Goal: Task Accomplishment & Management: Complete application form

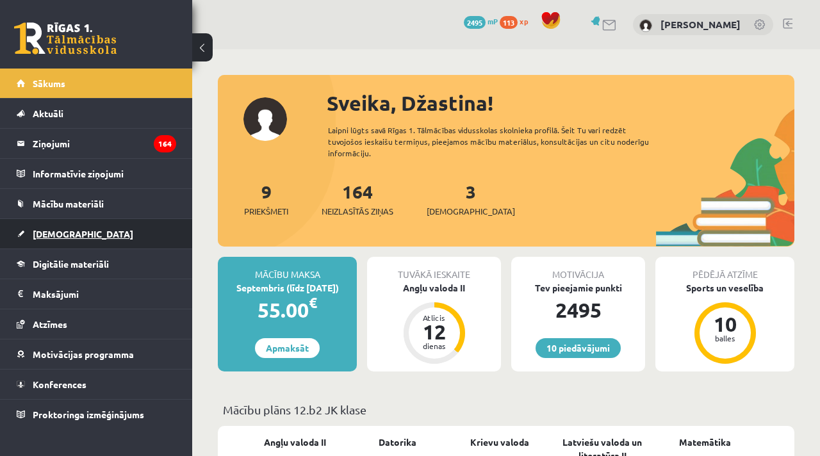
click at [54, 238] on span "[DEMOGRAPHIC_DATA]" at bounding box center [83, 234] width 101 height 12
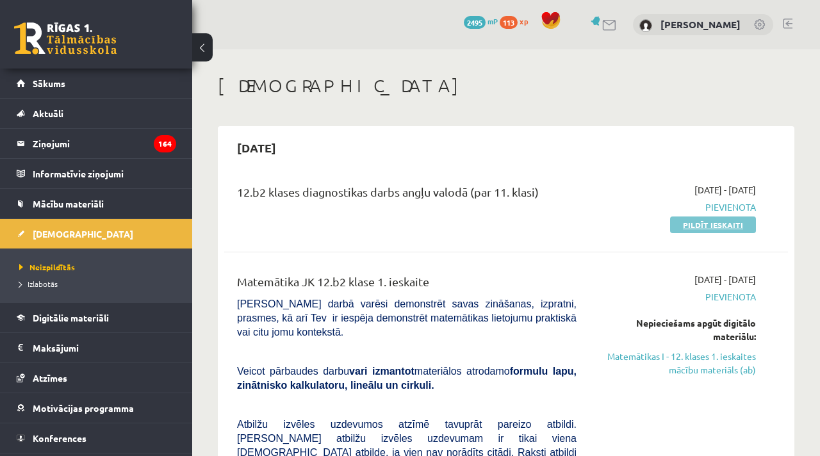
click at [704, 224] on link "Pildīt ieskaiti" at bounding box center [713, 225] width 86 height 17
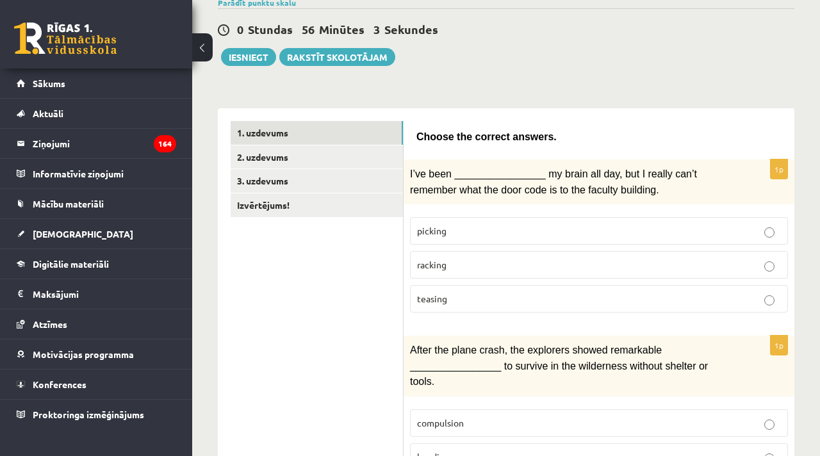
scroll to position [111, 0]
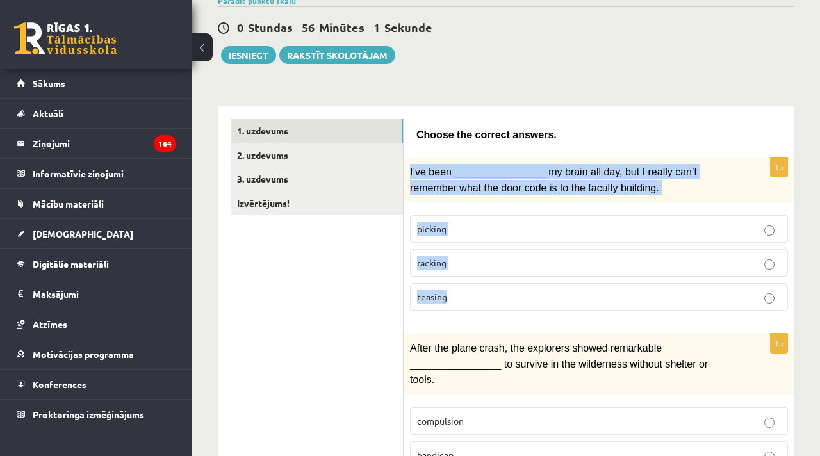
drag, startPoint x: 453, startPoint y: 297, endPoint x: 410, endPoint y: 167, distance: 137.2
click at [410, 167] on div "1p I’ve been ________________ my brain all day, but I really can’t remember wha…" at bounding box center [599, 239] width 391 height 163
copy div "I’ve been ________________ my brain all day, but I really can’t remember what t…"
click at [450, 256] on p "racking" at bounding box center [599, 262] width 364 height 13
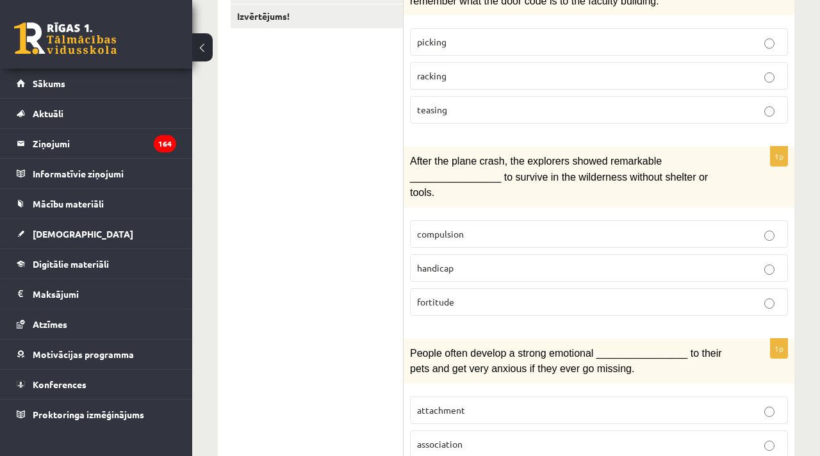
scroll to position [299, 0]
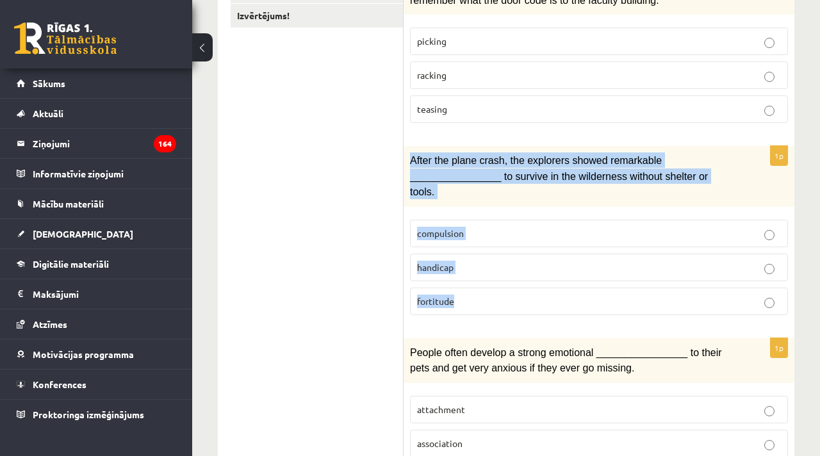
drag, startPoint x: 458, startPoint y: 299, endPoint x: 409, endPoint y: 154, distance: 152.8
click at [409, 154] on div "1p After the plane crash, the explorers showed remarkable ________________ to s…" at bounding box center [599, 235] width 391 height 179
copy div "After the plane crash, the explorers showed remarkable ________________ to surv…"
click at [500, 298] on p "fortitude" at bounding box center [599, 301] width 364 height 13
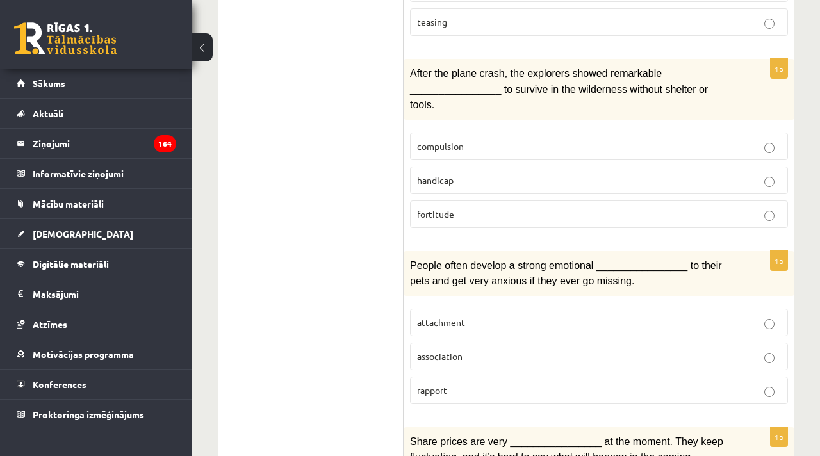
scroll to position [385, 0]
click at [445, 317] on span "attachment" at bounding box center [441, 323] width 48 height 12
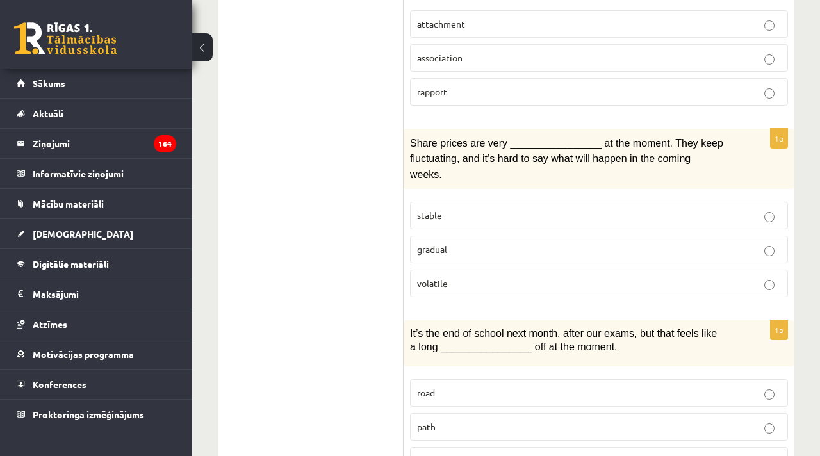
scroll to position [686, 0]
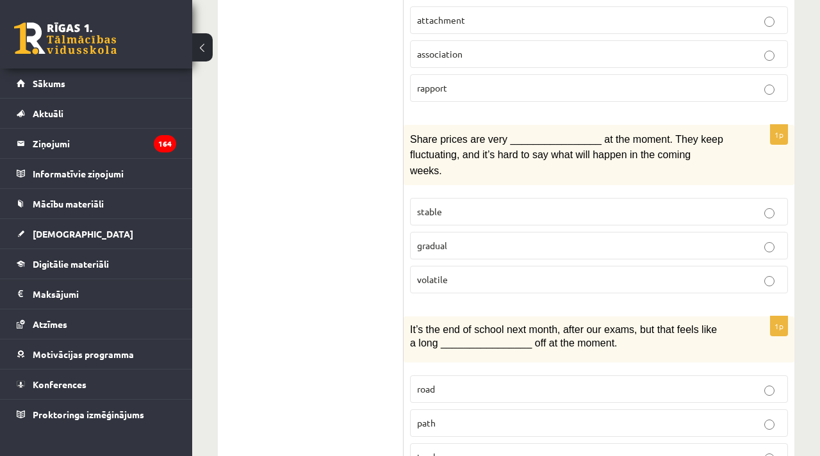
click at [478, 240] on p "gradual" at bounding box center [599, 245] width 364 height 13
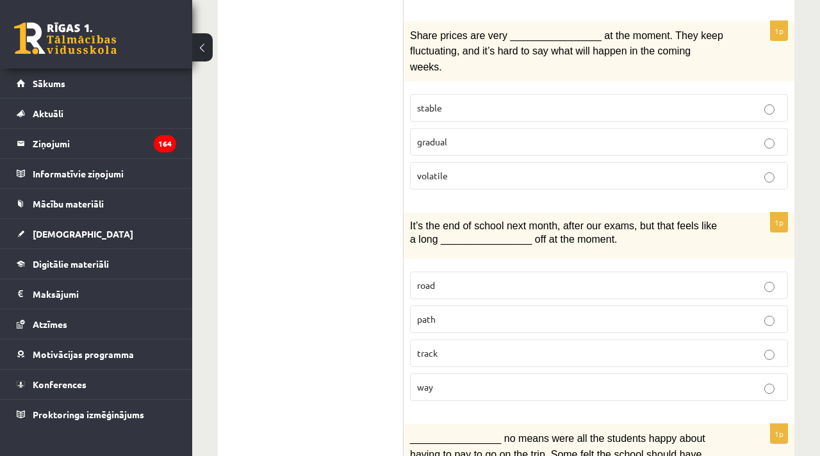
scroll to position [801, 0]
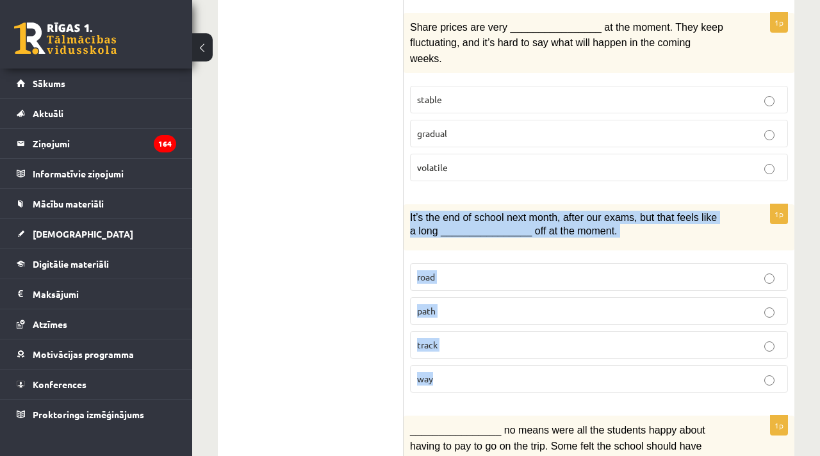
drag, startPoint x: 442, startPoint y: 372, endPoint x: 407, endPoint y: 213, distance: 162.2
click at [407, 213] on div "1p It’s the end of school next month, after our exams, but that feels like a lo…" at bounding box center [599, 303] width 391 height 199
copy div "It’s the end of school next month, after our exams, but that feels like a long …"
click at [484, 372] on p "way" at bounding box center [599, 378] width 364 height 13
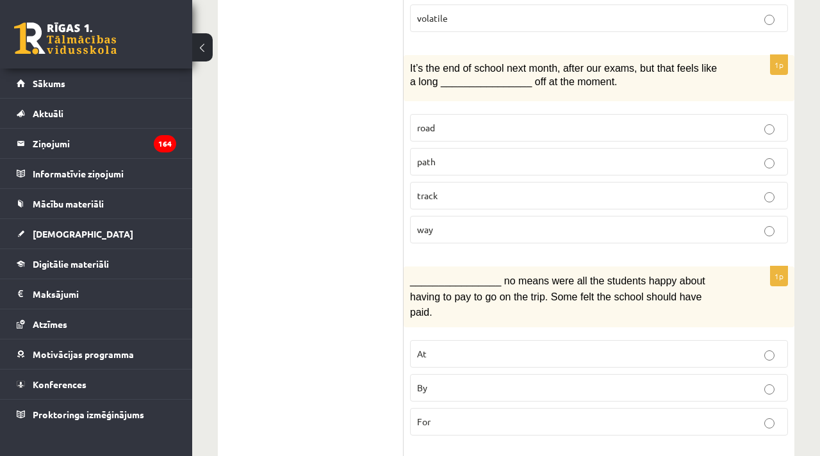
scroll to position [986, 0]
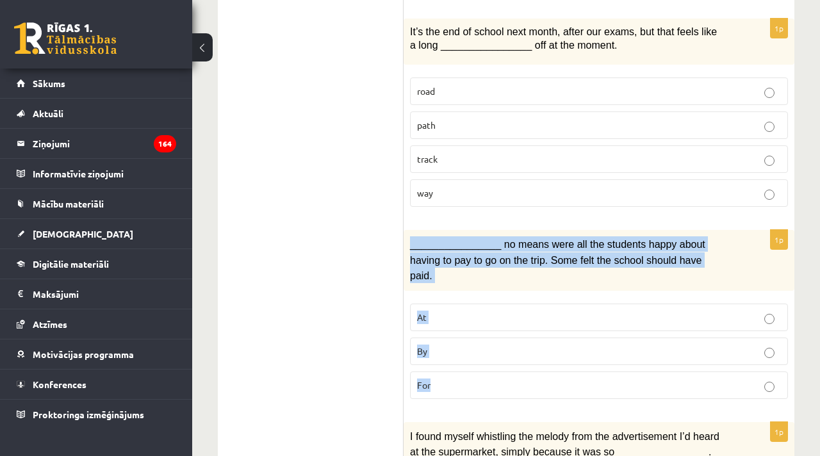
drag, startPoint x: 440, startPoint y: 374, endPoint x: 408, endPoint y: 233, distance: 143.8
click at [408, 233] on div "1p ________________ no means were all the students happy about having to pay to…" at bounding box center [599, 319] width 391 height 179
copy div "________________ no means were all the students happy about having to pay to go…"
click at [474, 345] on p "By" at bounding box center [599, 351] width 364 height 13
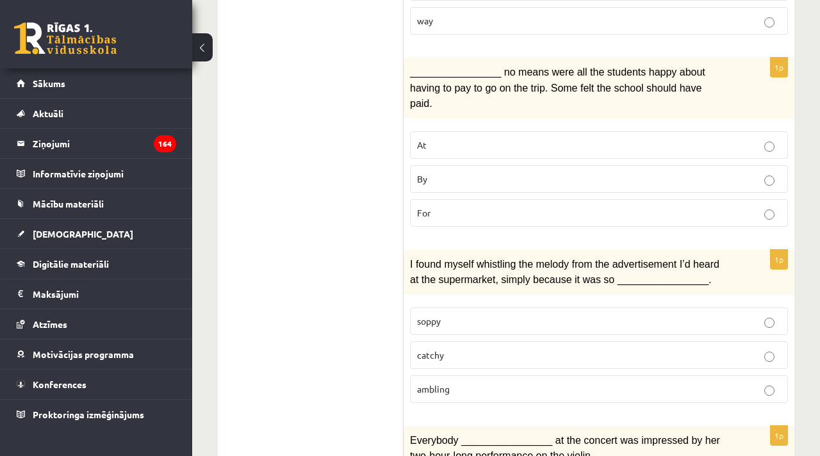
scroll to position [1172, 0]
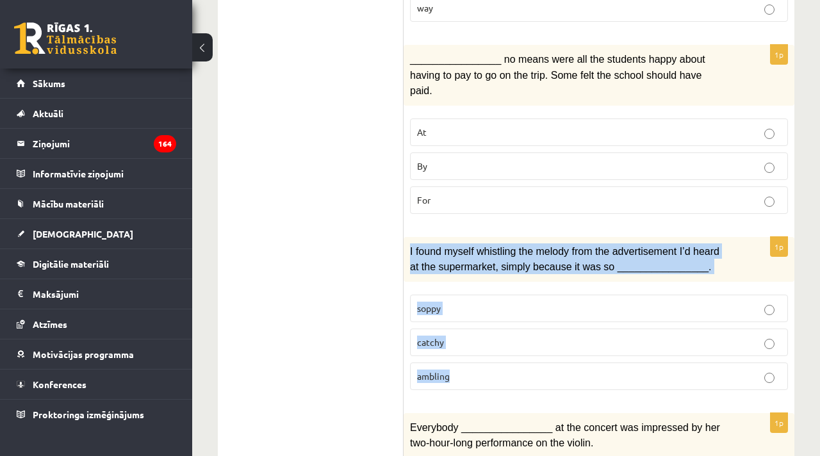
drag, startPoint x: 456, startPoint y: 366, endPoint x: 410, endPoint y: 240, distance: 133.8
click at [410, 240] on div "1p I found myself whistling the melody from the advertisement I’d heard at the …" at bounding box center [599, 318] width 391 height 163
copy div "I found myself whistling the melody from the advertisement I’d heard at the sup…"
click at [497, 336] on p "catchy" at bounding box center [599, 342] width 364 height 13
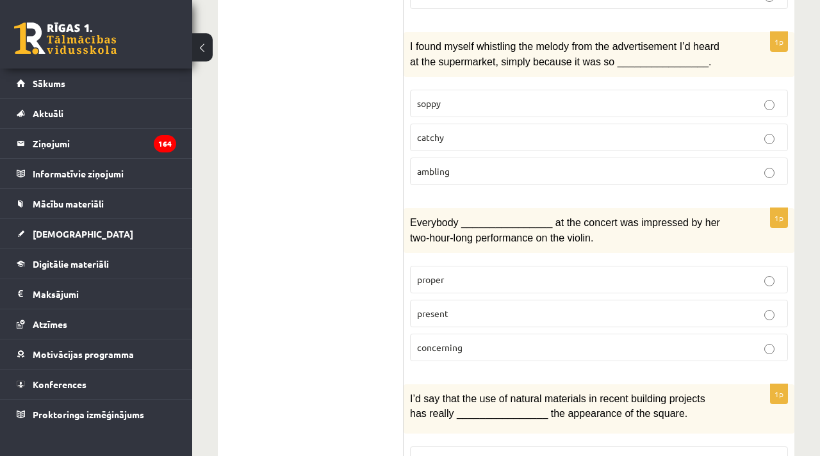
scroll to position [1387, 0]
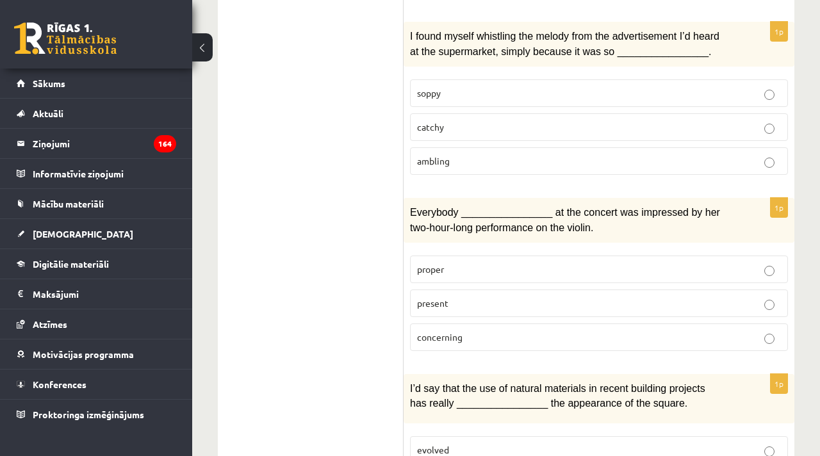
click at [466, 297] on p "present" at bounding box center [599, 303] width 364 height 13
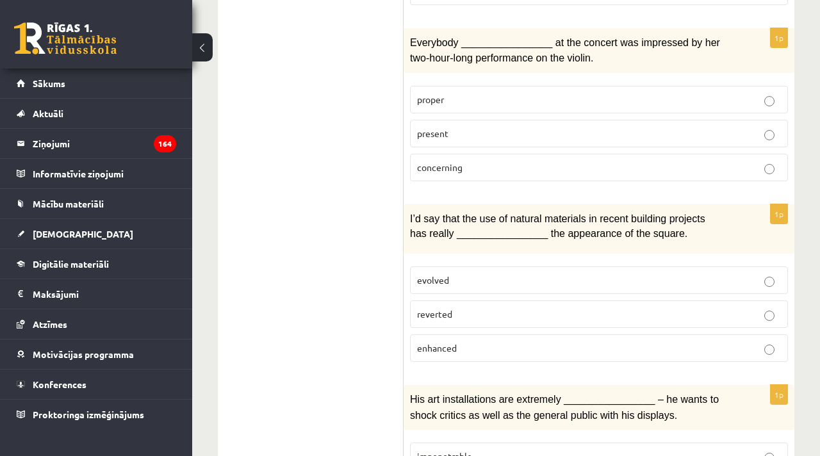
scroll to position [1566, 0]
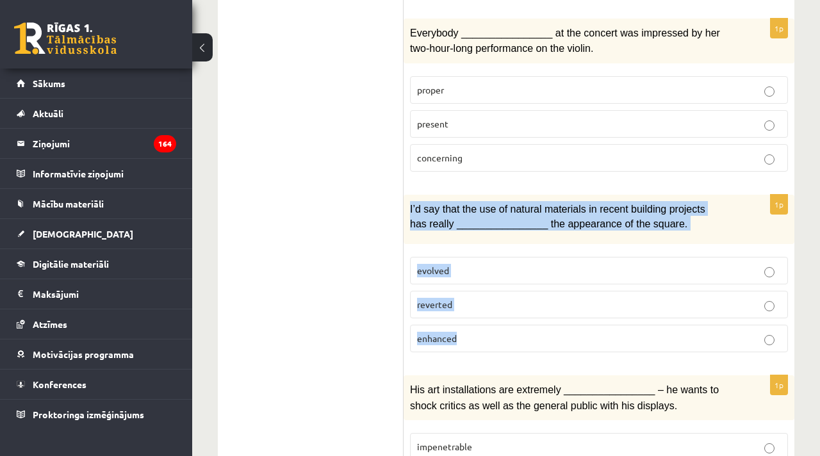
drag, startPoint x: 431, startPoint y: 299, endPoint x: 408, endPoint y: 191, distance: 110.6
click at [408, 195] on div "1p I’d say that the use of natural materials in recent building projects has re…" at bounding box center [599, 279] width 391 height 168
copy div "I’d say that the use of natural materials in recent building projects has reall…"
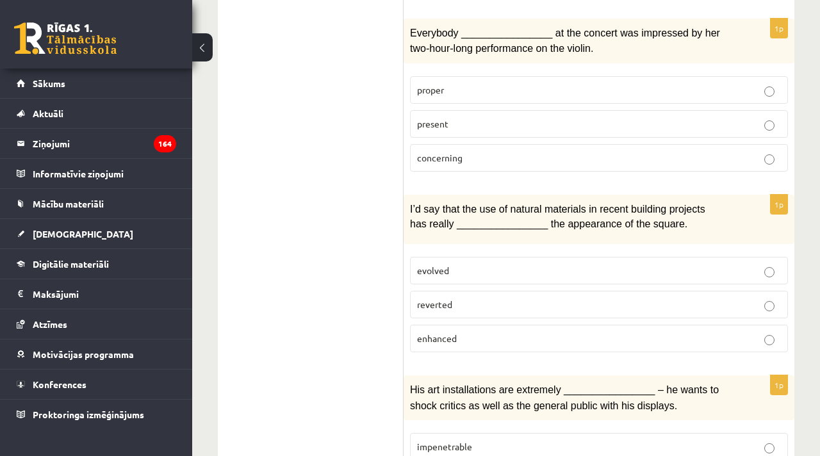
click at [504, 332] on p "enhanced" at bounding box center [599, 338] width 364 height 13
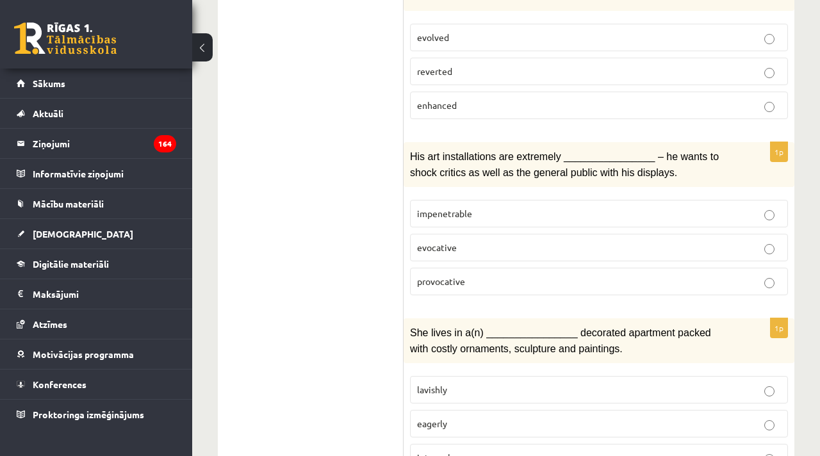
scroll to position [1807, 0]
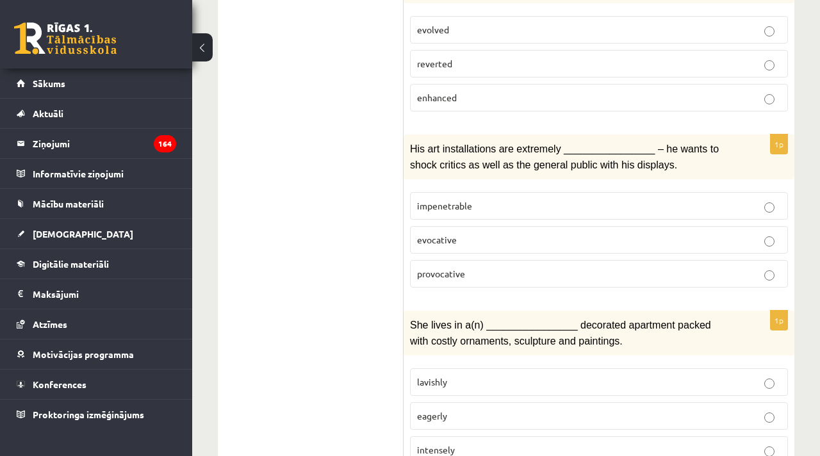
click at [475, 267] on p "provocative" at bounding box center [599, 273] width 364 height 13
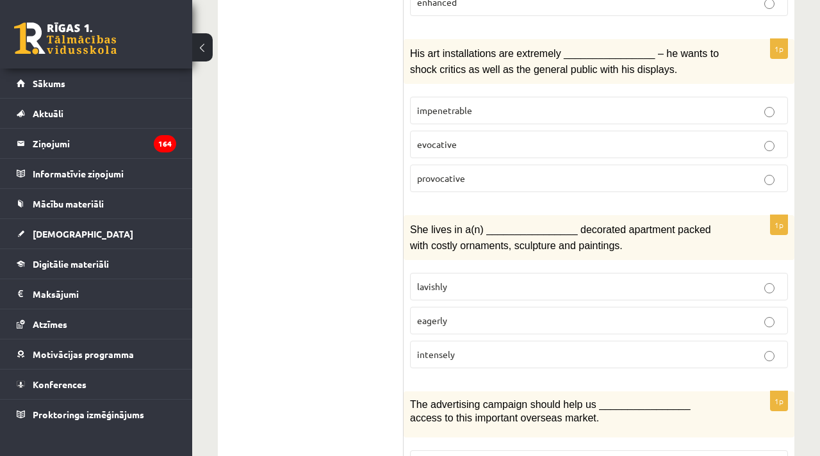
scroll to position [1954, 0]
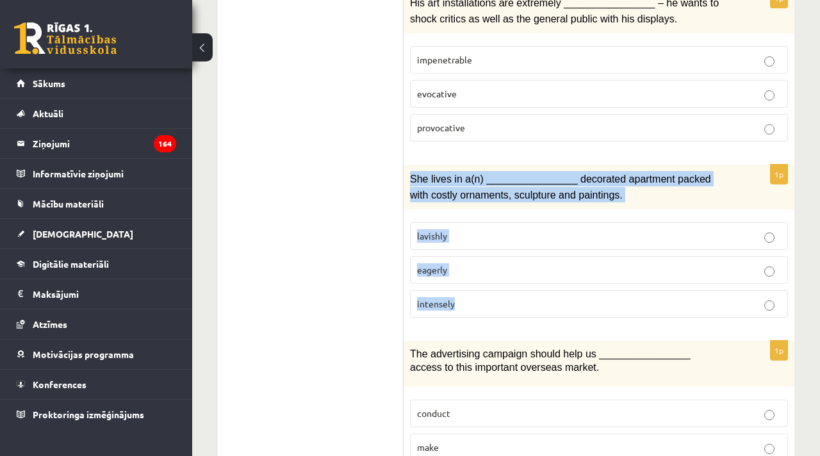
drag, startPoint x: 465, startPoint y: 287, endPoint x: 405, endPoint y: 148, distance: 151.0
click at [405, 165] on div "1p She lives in a(n) ________________ decorated apartment packed with costly or…" at bounding box center [599, 246] width 391 height 163
copy div "She lives in a(n) ________________ decorated apartment packed with costly ornam…"
click at [451, 224] on label "lavishly" at bounding box center [599, 236] width 378 height 28
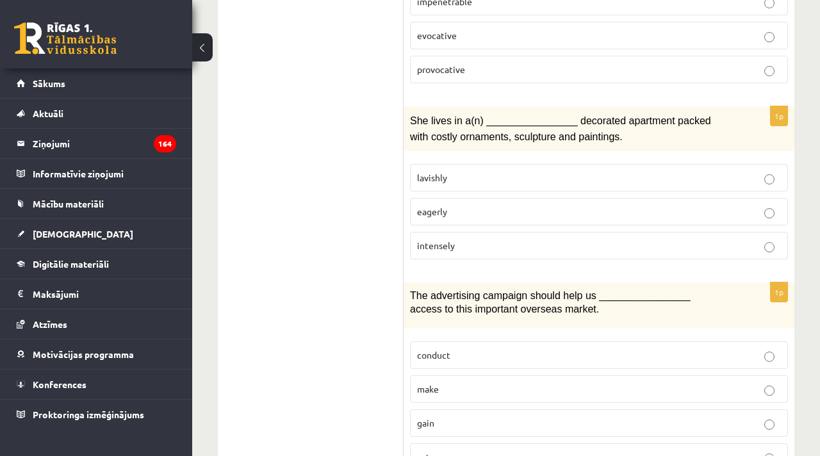
scroll to position [2054, 0]
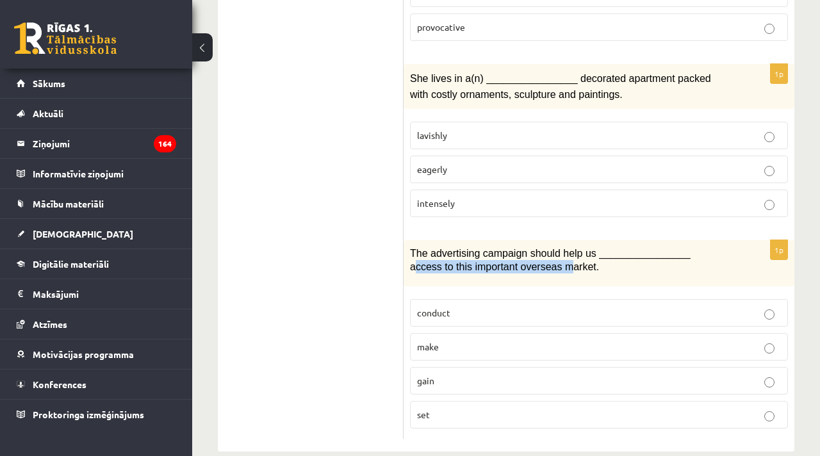
drag, startPoint x: 416, startPoint y: 247, endPoint x: 574, endPoint y: 248, distance: 158.3
click at [574, 248] on span "The advertising campaign should help us ________________ access to this importa…" at bounding box center [550, 260] width 281 height 24
click at [613, 262] on div "The advertising campaign should help us ________________ access to this importa…" at bounding box center [599, 263] width 391 height 46
drag, startPoint x: 441, startPoint y: 393, endPoint x: 403, endPoint y: 240, distance: 157.2
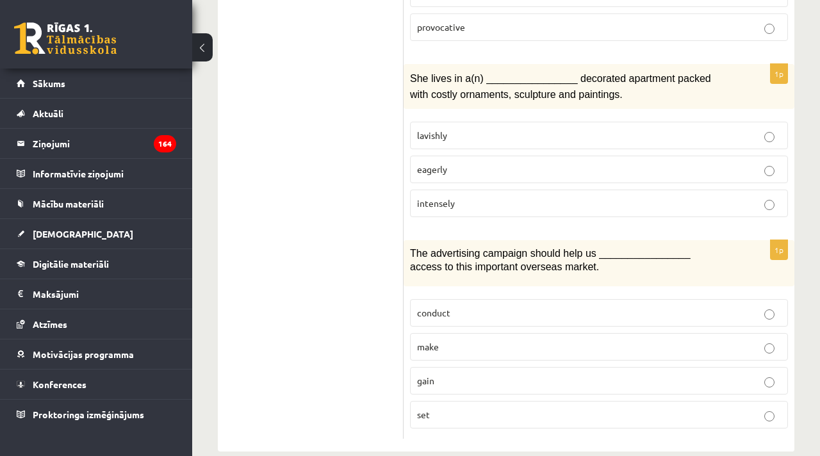
click at [479, 264] on div "The advertising campaign should help us ________________ access to this importa…" at bounding box center [599, 263] width 391 height 46
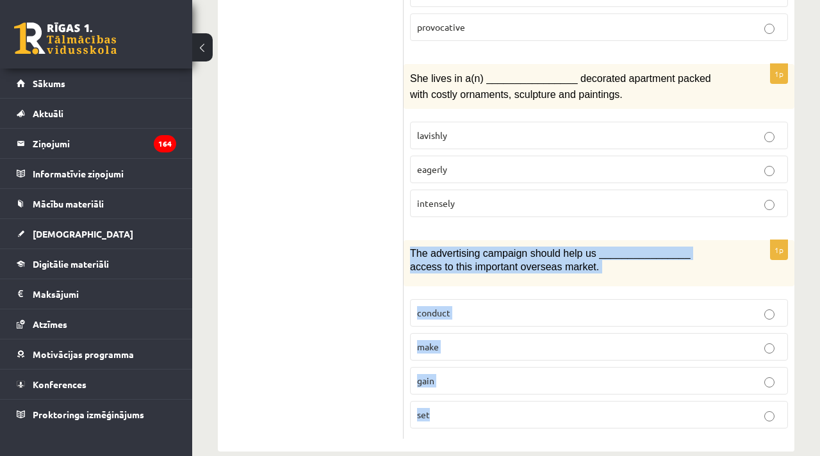
drag, startPoint x: 406, startPoint y: 231, endPoint x: 456, endPoint y: 401, distance: 177.1
click at [456, 401] on div "1p The advertising campaign should help us ________________ access to this impo…" at bounding box center [599, 339] width 391 height 199
copy div "The advertising campaign should help us ________________ access to this importa…"
click at [469, 374] on p "gain" at bounding box center [599, 380] width 364 height 13
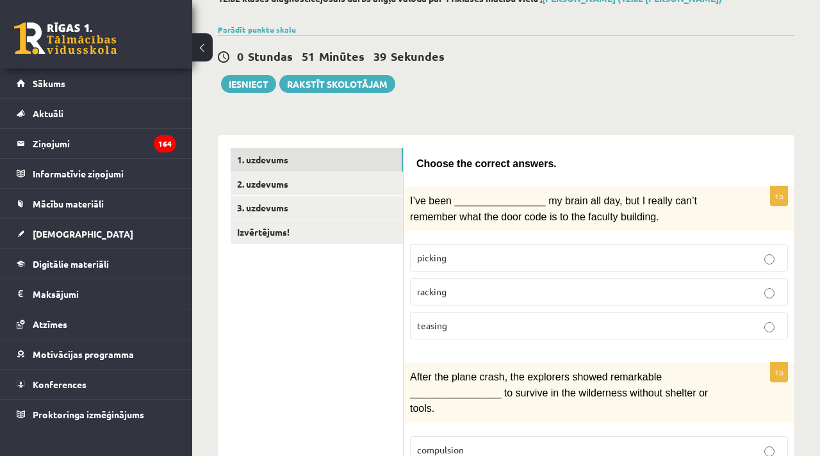
scroll to position [55, 0]
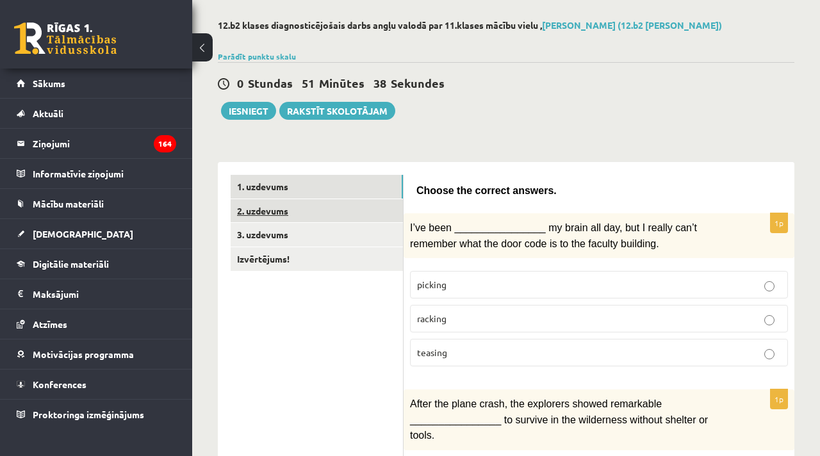
click at [275, 210] on link "2. uzdevums" at bounding box center [317, 211] width 172 height 24
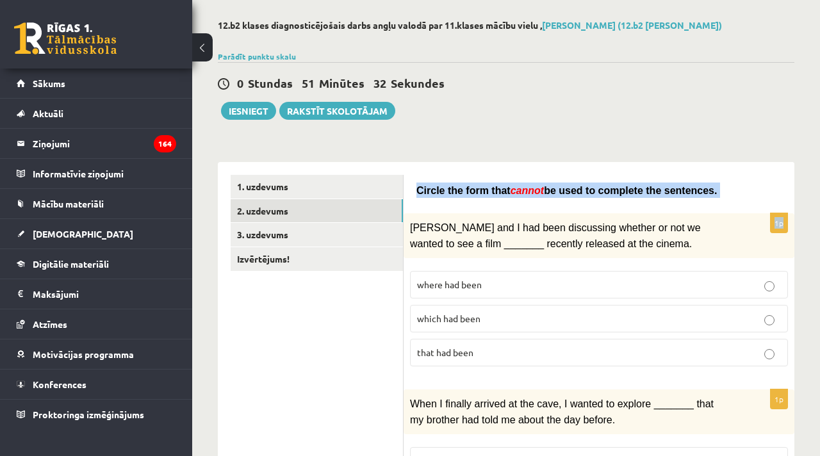
drag, startPoint x: 419, startPoint y: 189, endPoint x: 688, endPoint y: 200, distance: 270.1
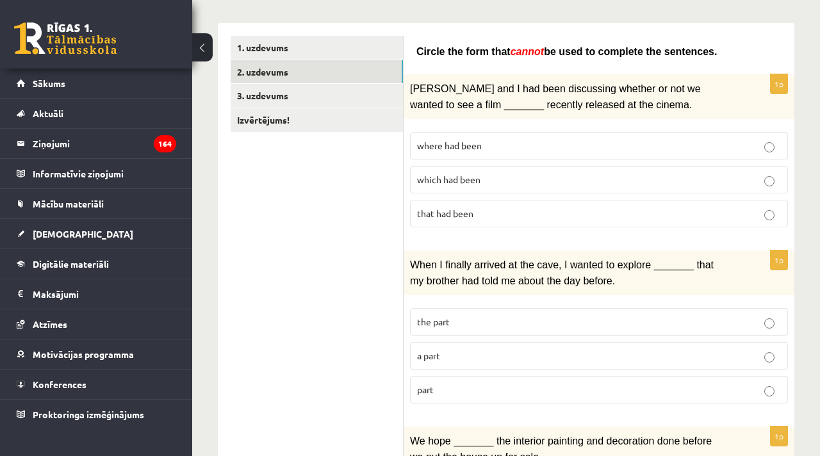
scroll to position [179, 0]
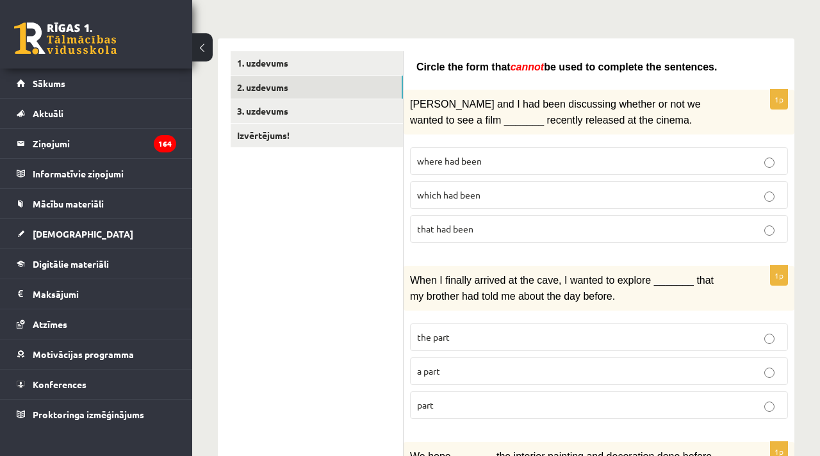
drag, startPoint x: 475, startPoint y: 153, endPoint x: 483, endPoint y: 163, distance: 12.3
click at [475, 155] on span "where had been" at bounding box center [449, 161] width 65 height 12
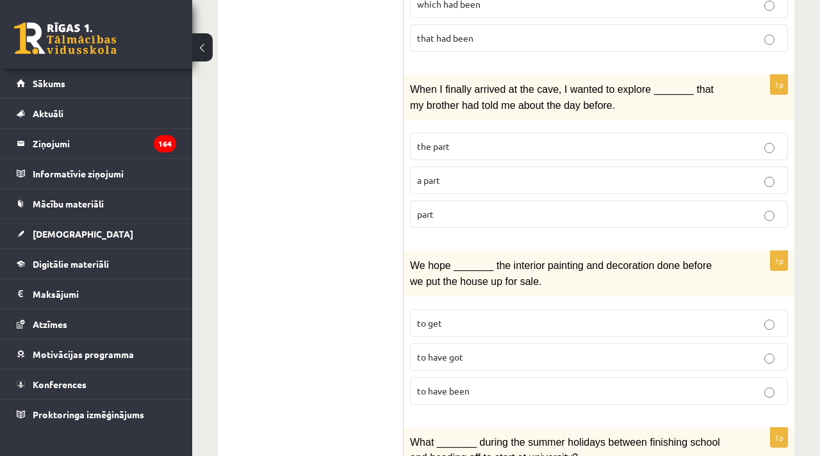
scroll to position [370, 0]
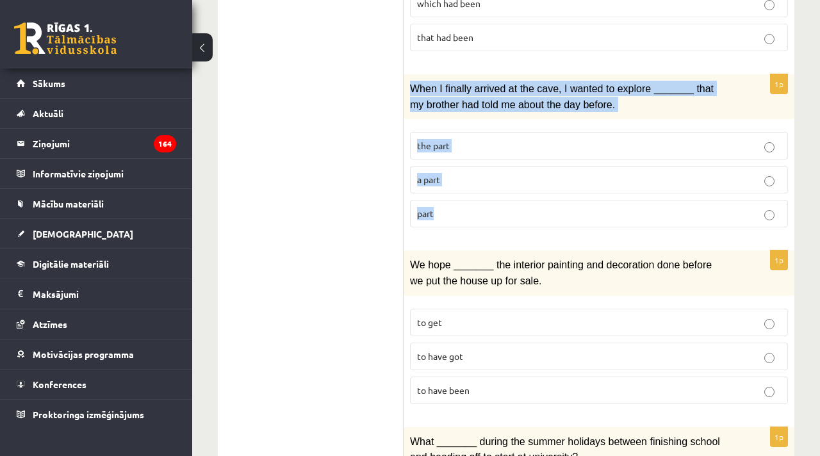
drag, startPoint x: 438, startPoint y: 192, endPoint x: 409, endPoint y: 85, distance: 110.2
click at [409, 85] on div "1p When I finally arrived at the cave, I wanted to explore _______ that my brot…" at bounding box center [599, 155] width 391 height 163
copy div "When I finally arrived at the cave, I wanted to explore _______ that my brother…"
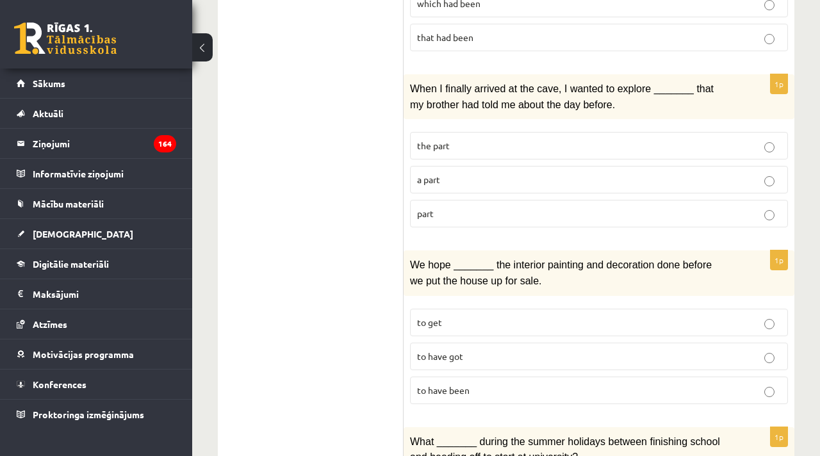
click at [450, 216] on p "part" at bounding box center [599, 213] width 364 height 13
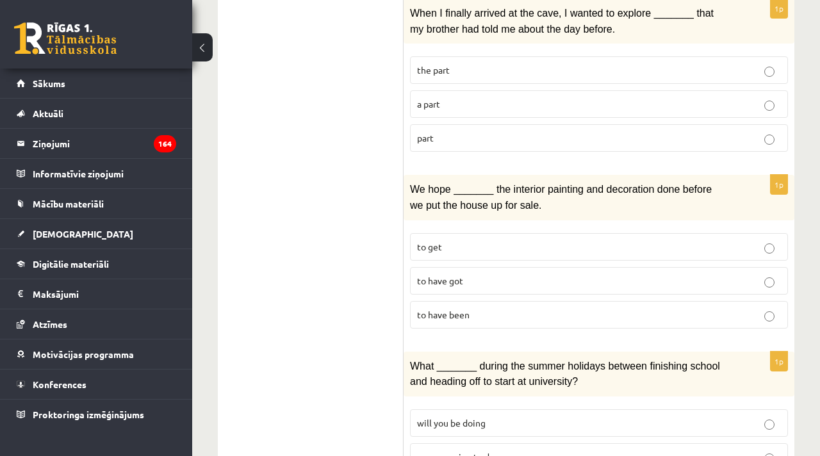
scroll to position [459, 0]
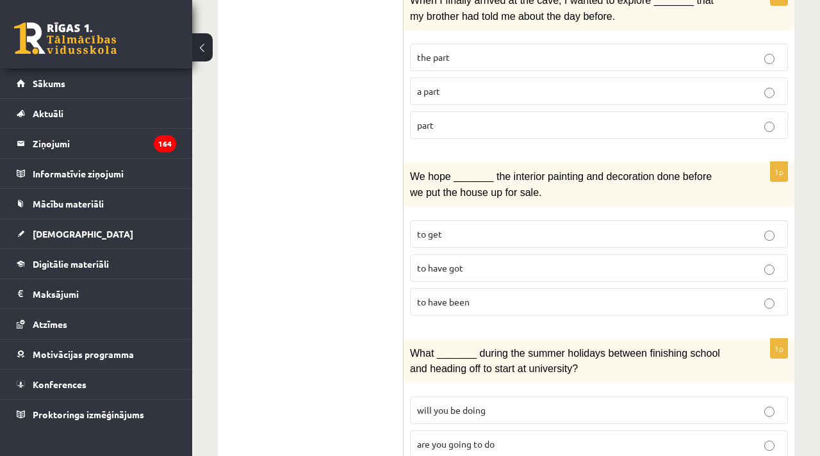
click at [486, 297] on p "to have been" at bounding box center [599, 301] width 364 height 13
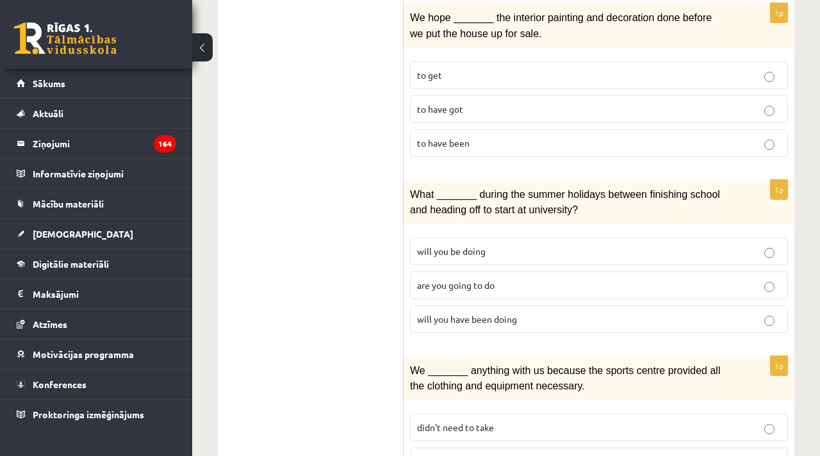
scroll to position [626, 0]
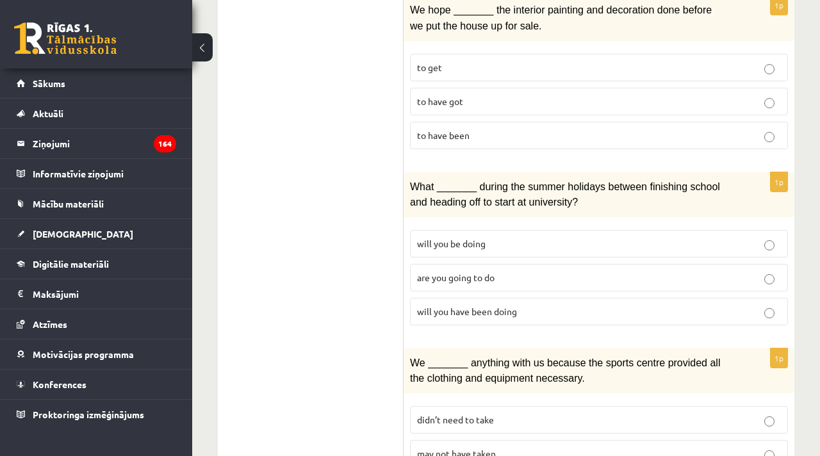
click at [526, 305] on p "will you have been doing" at bounding box center [599, 311] width 364 height 13
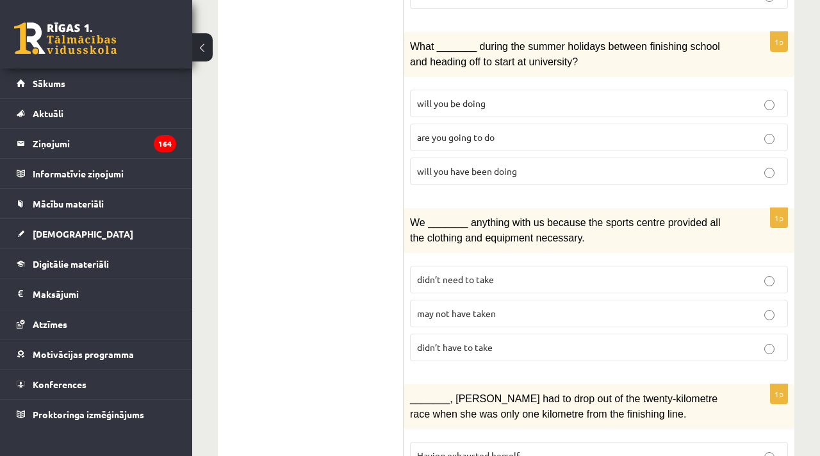
scroll to position [769, 0]
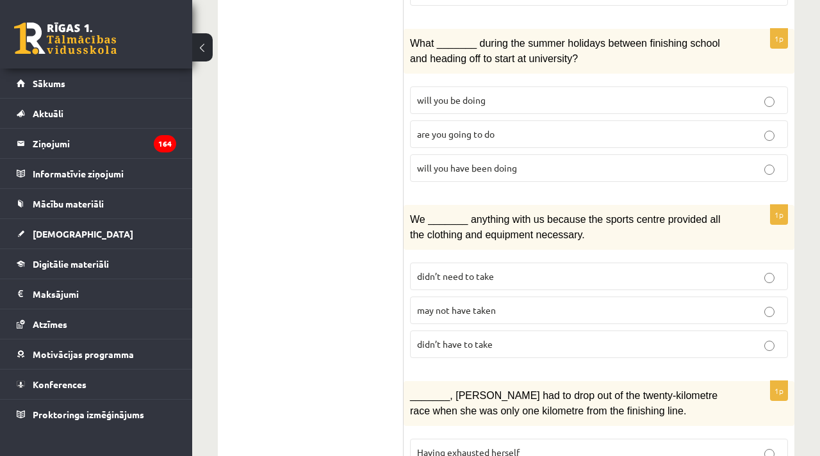
click at [497, 307] on label "may not have taken" at bounding box center [599, 311] width 378 height 28
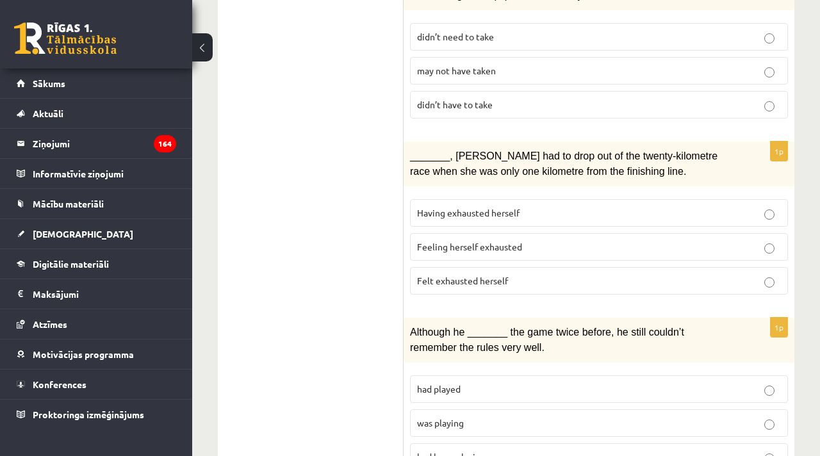
scroll to position [1009, 0]
click at [489, 206] on p "Having exhausted herself" at bounding box center [599, 212] width 364 height 13
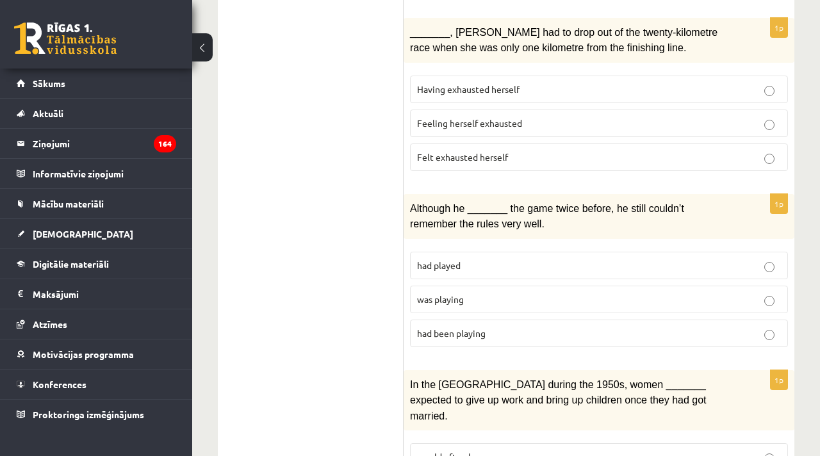
scroll to position [1133, 0]
click at [466, 292] on p "was playing" at bounding box center [599, 298] width 364 height 13
click at [462, 319] on label "had been playing" at bounding box center [599, 333] width 378 height 28
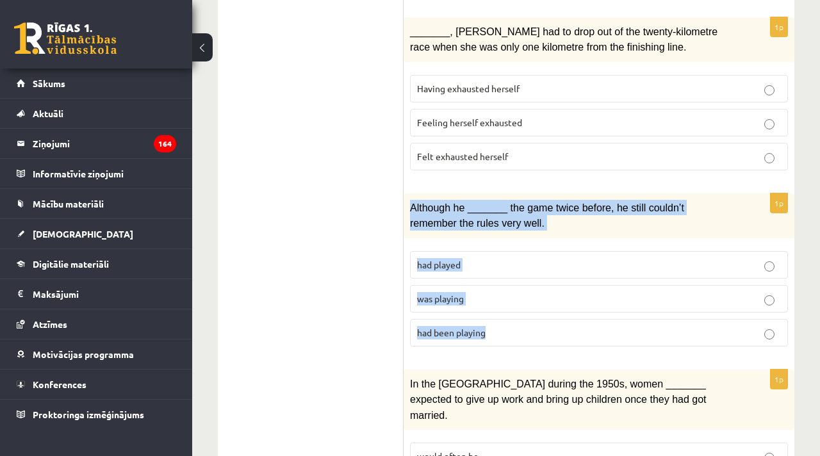
drag, startPoint x: 490, startPoint y: 322, endPoint x: 404, endPoint y: 193, distance: 154.8
click at [404, 194] on div "1p Although he _______ the game twice before, he still couldn’t remember the ru…" at bounding box center [599, 275] width 391 height 163
copy div "Although he _______ the game twice before, he still couldn’t remember the rules…"
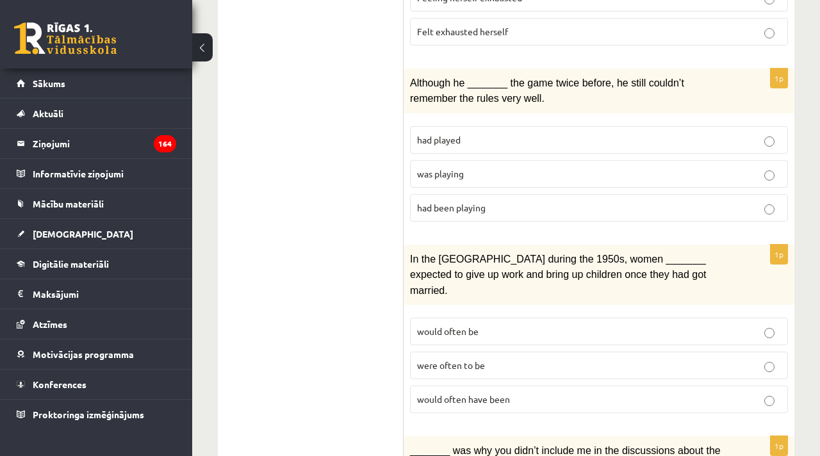
scroll to position [1259, 0]
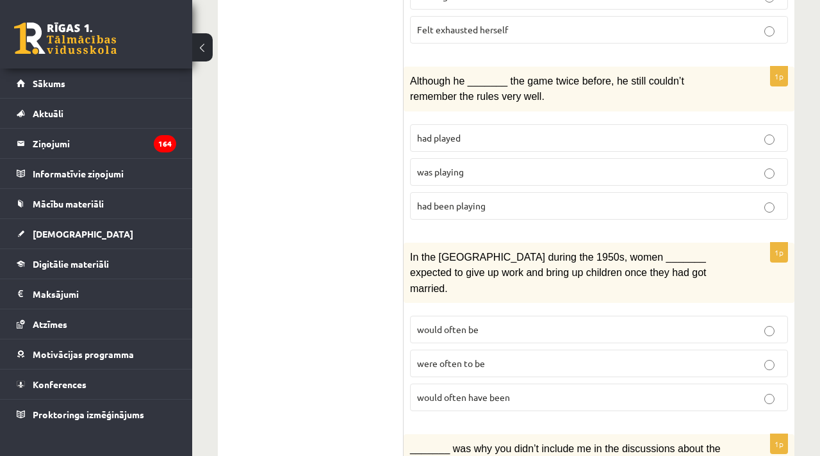
click at [523, 391] on p "would often have been" at bounding box center [599, 397] width 364 height 13
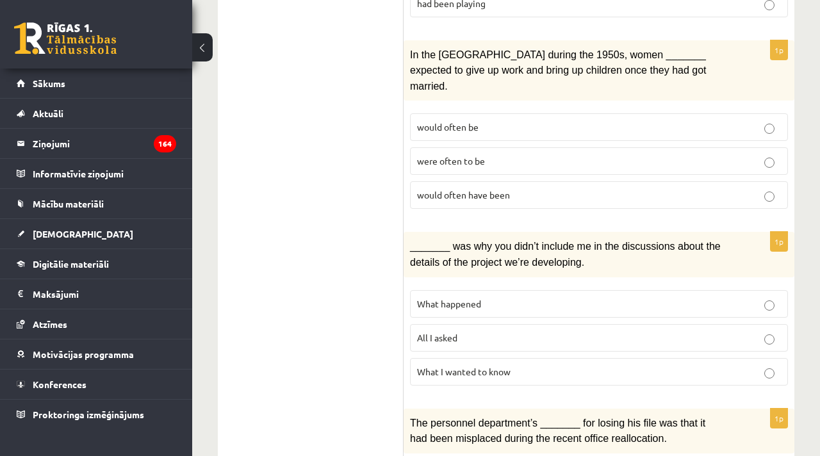
scroll to position [1465, 0]
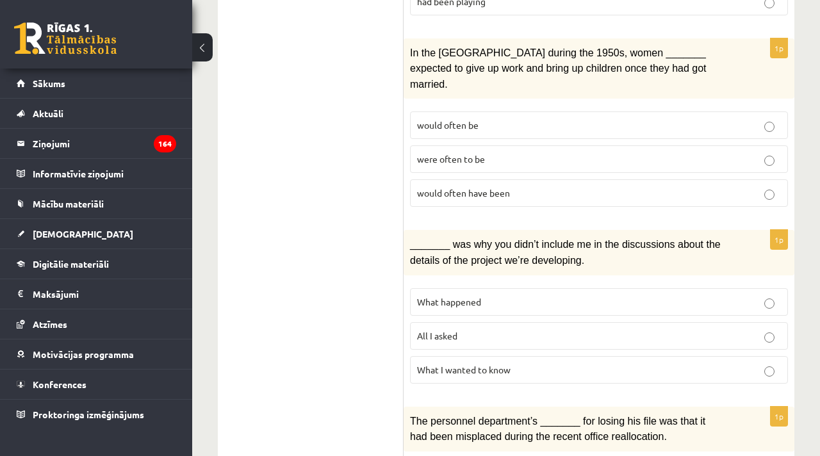
click at [478, 296] on span "What happened" at bounding box center [449, 302] width 64 height 12
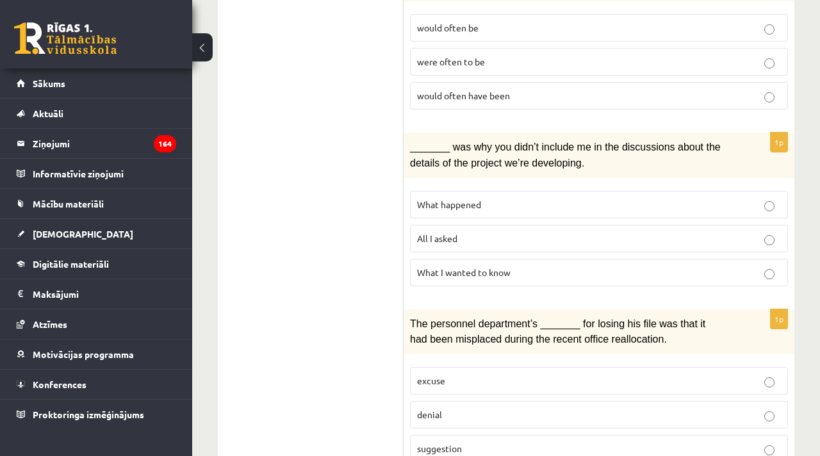
scroll to position [1581, 0]
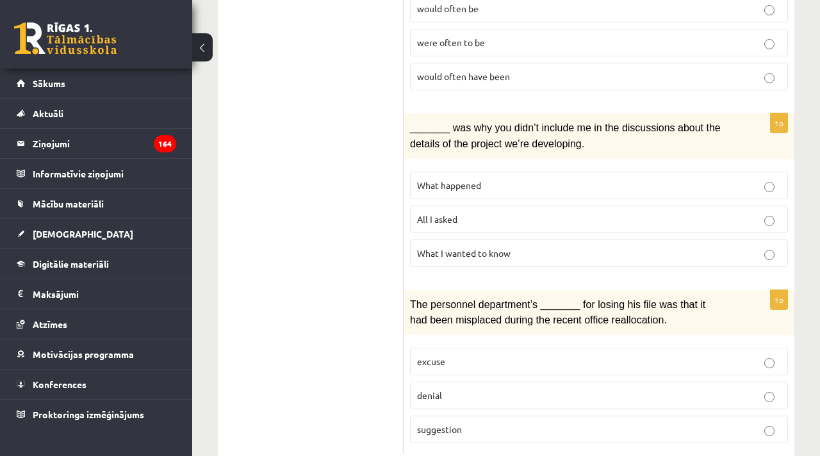
click at [440, 390] on span "denial" at bounding box center [429, 396] width 25 height 12
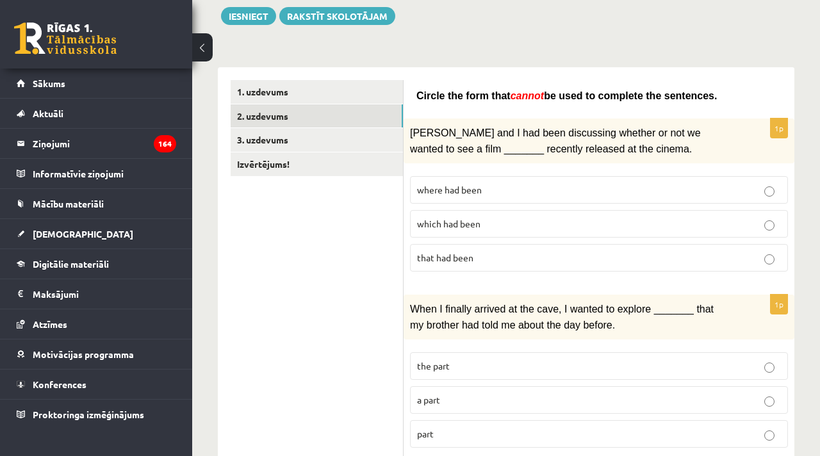
scroll to position [0, 0]
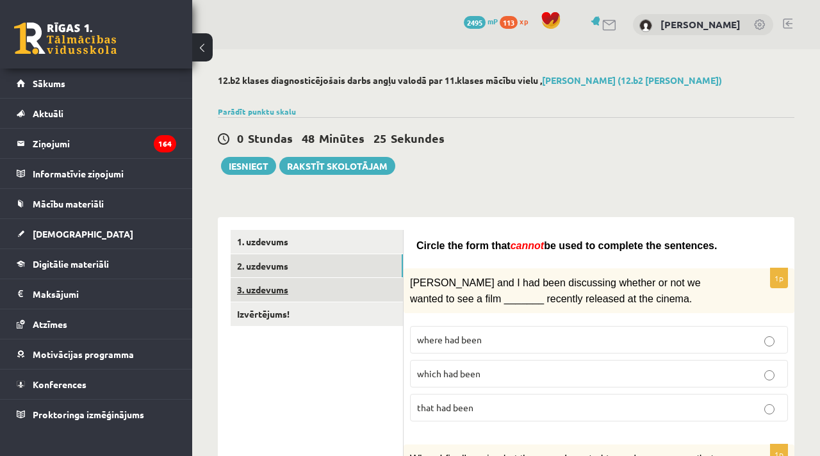
click at [256, 291] on link "3. uzdevums" at bounding box center [317, 290] width 172 height 24
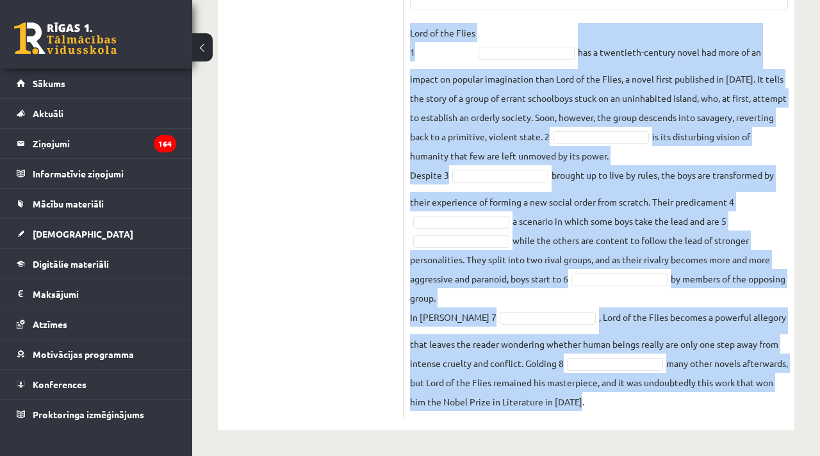
scroll to position [604, 0]
drag, startPoint x: 408, startPoint y: 35, endPoint x: 601, endPoint y: 430, distance: 439.2
click at [601, 430] on div "8p Complete the text with the correct words (a–d). 1. a No sooner b Rarely c On…" at bounding box center [599, 42] width 391 height 778
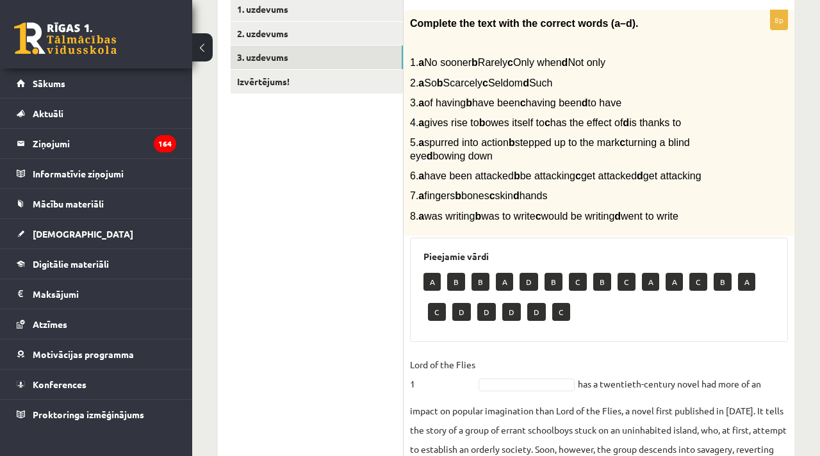
click at [307, 209] on ul "1. uzdevums 2. uzdevums 3. uzdevums Izvērtējums!" at bounding box center [317, 373] width 173 height 752
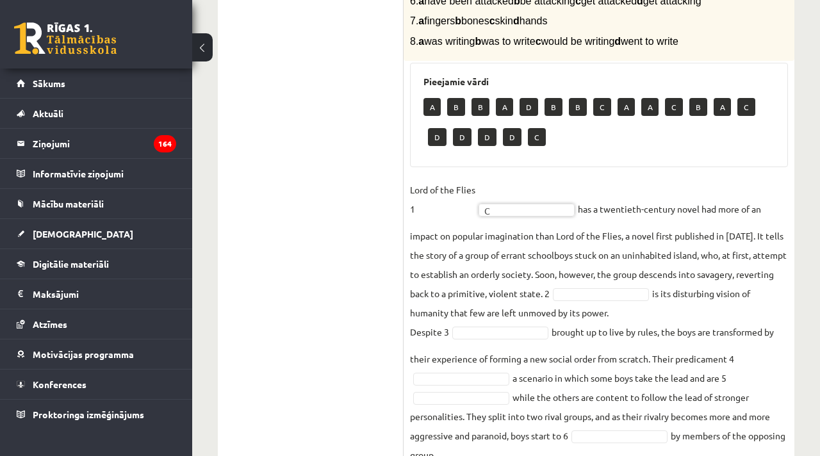
scroll to position [410, 0]
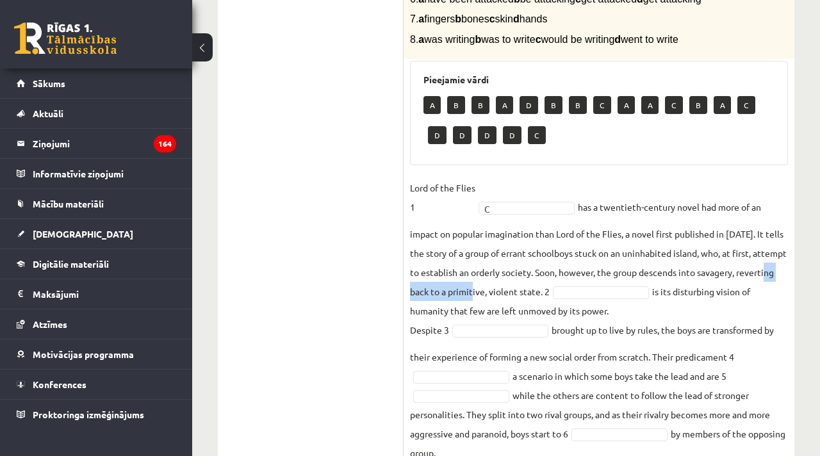
drag, startPoint x: 440, startPoint y: 330, endPoint x: 524, endPoint y: 328, distance: 84.0
click at [518, 332] on fieldset "Lord of the Flies 1 C * has a twentieth-century novel had more of an impact on …" at bounding box center [599, 372] width 378 height 388
click at [551, 310] on fieldset "Lord of the Flies 1 C * has a twentieth-century novel had more of an impact on …" at bounding box center [599, 372] width 378 height 388
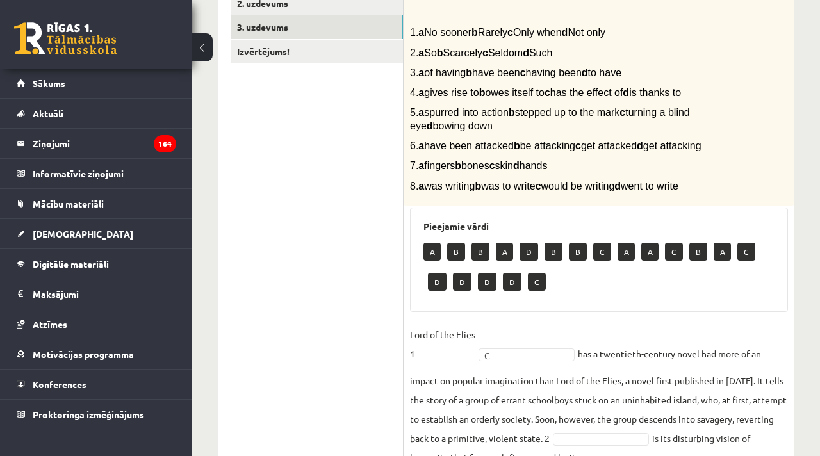
scroll to position [380, 0]
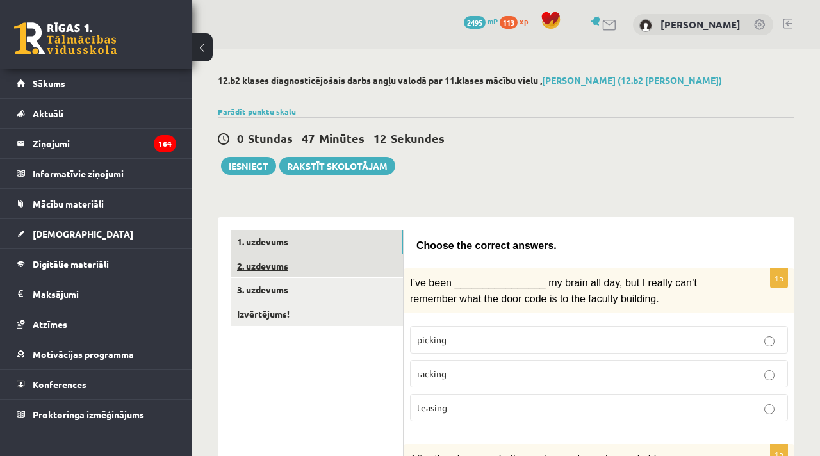
click at [285, 260] on link "2. uzdevums" at bounding box center [317, 266] width 172 height 24
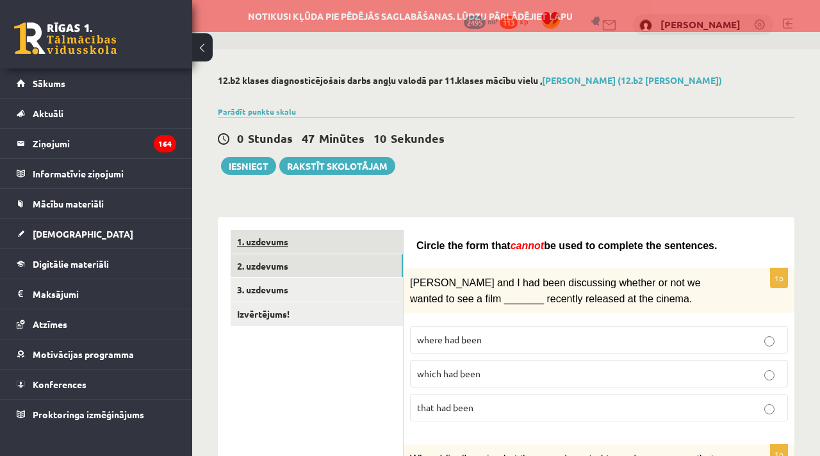
click at [272, 244] on link "1. uzdevums" at bounding box center [317, 242] width 172 height 24
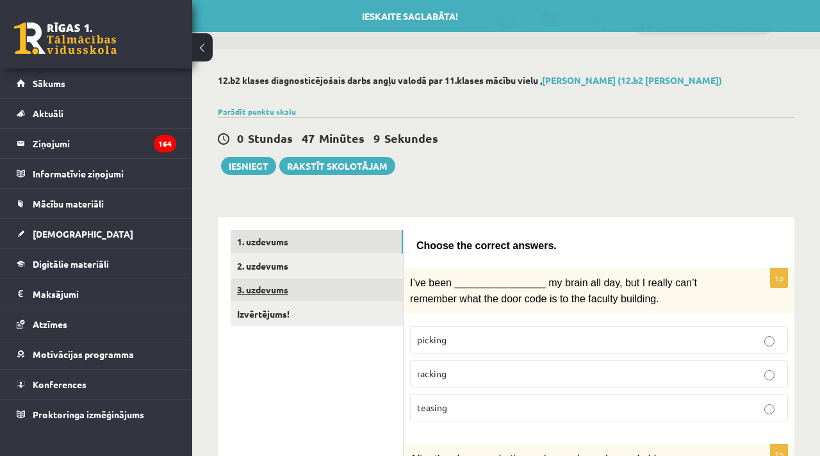
click at [274, 289] on link "3. uzdevums" at bounding box center [317, 290] width 172 height 24
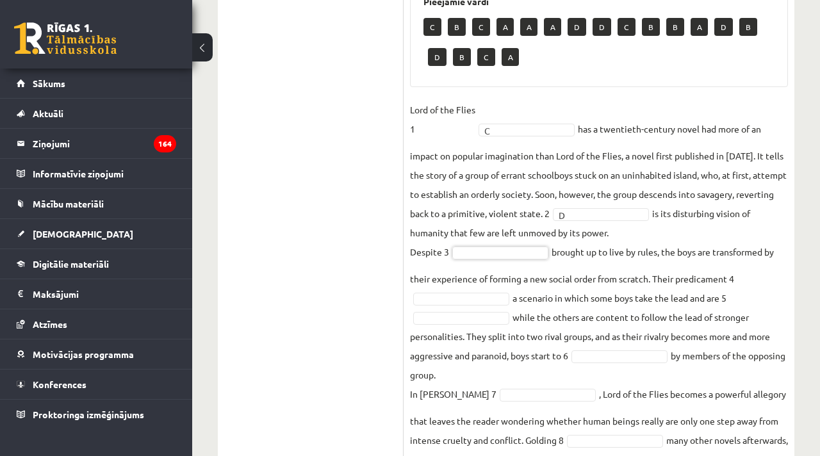
scroll to position [489, 0]
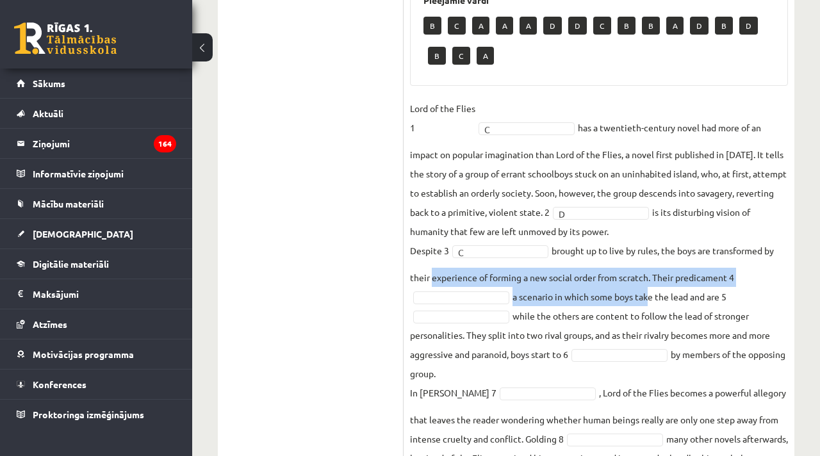
drag, startPoint x: 429, startPoint y: 313, endPoint x: 644, endPoint y: 331, distance: 215.5
click at [644, 331] on fieldset "Lord of the Flies 1 C * has a twentieth-century novel had more of an impact on …" at bounding box center [599, 293] width 378 height 388
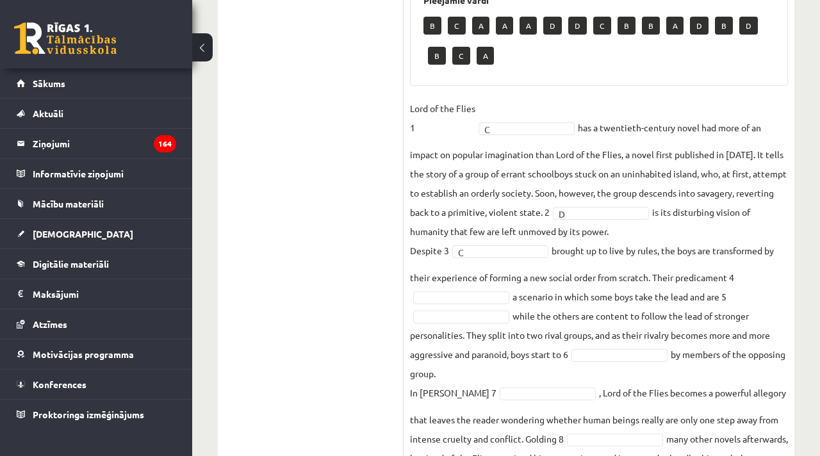
click at [681, 342] on fieldset "Lord of the Flies 1 C * has a twentieth-century novel had more of an impact on …" at bounding box center [599, 293] width 378 height 388
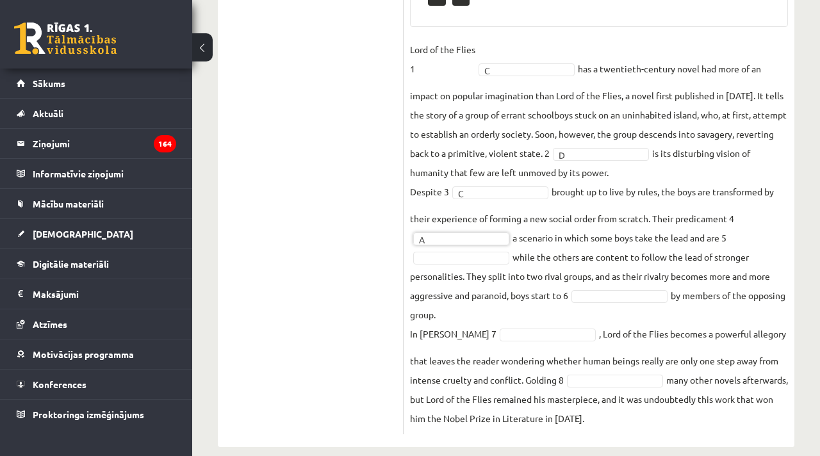
scroll to position [554, 0]
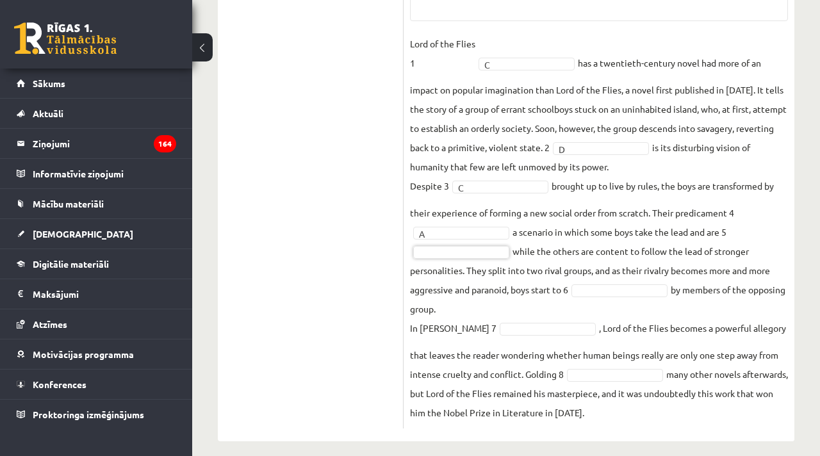
drag, startPoint x: 590, startPoint y: 306, endPoint x: 552, endPoint y: 297, distance: 38.2
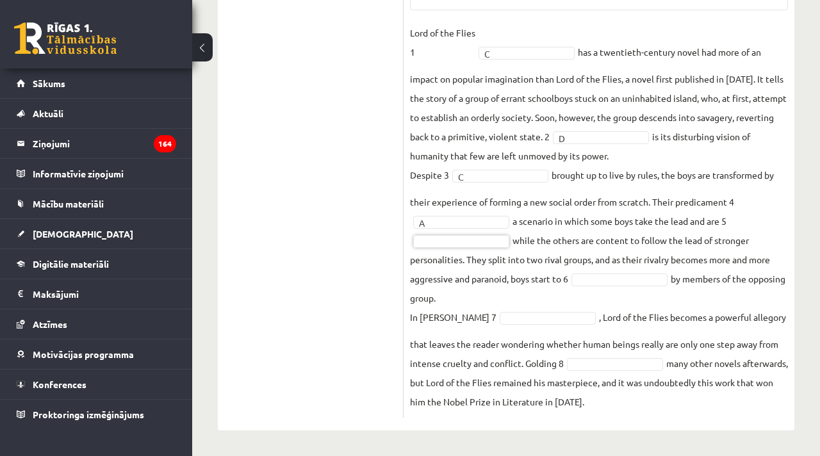
scroll to position [575, 0]
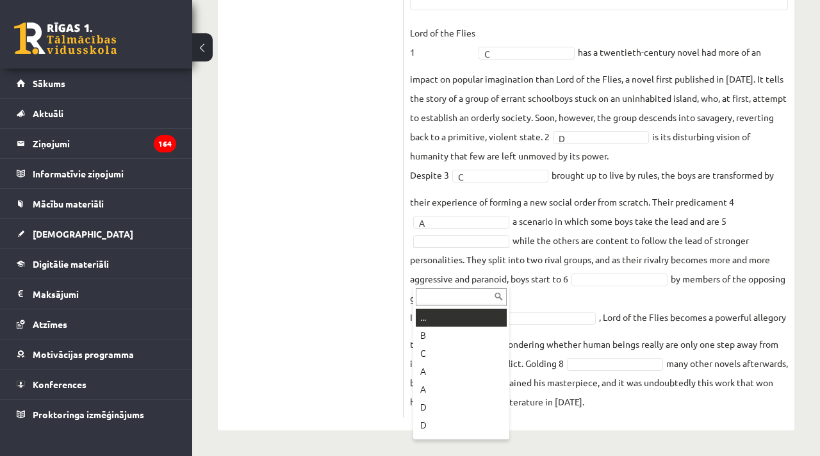
drag, startPoint x: 454, startPoint y: 272, endPoint x: 459, endPoint y: 280, distance: 8.9
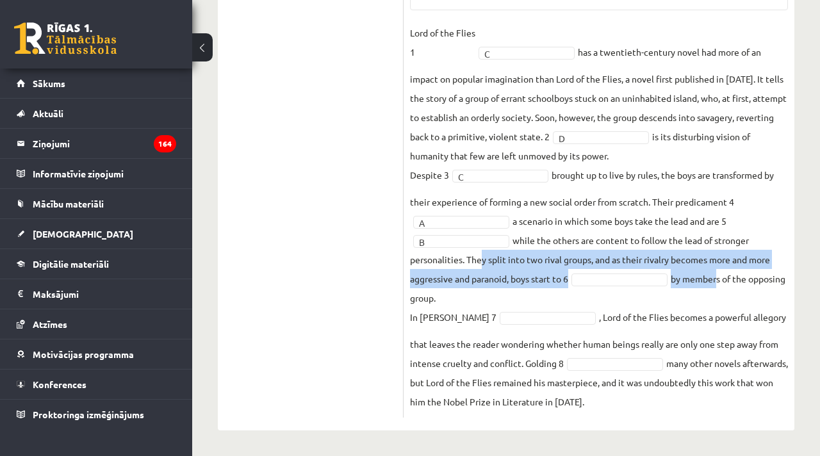
drag, startPoint x: 476, startPoint y: 287, endPoint x: 719, endPoint y: 301, distance: 244.0
click at [719, 301] on fieldset "Lord of the Flies 1 C * has a twentieth-century novel had more of an impact on …" at bounding box center [599, 217] width 378 height 388
click at [546, 310] on fieldset "Lord of the Flies 1 C * has a twentieth-century novel had more of an impact on …" at bounding box center [599, 217] width 378 height 388
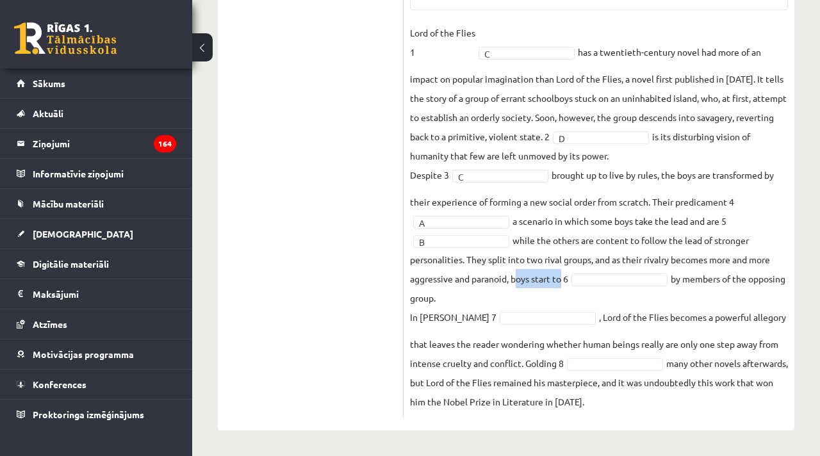
drag, startPoint x: 515, startPoint y: 305, endPoint x: 558, endPoint y: 312, distance: 44.2
click at [558, 312] on fieldset "Lord of the Flies 1 C * has a twentieth-century novel had more of an impact on …" at bounding box center [599, 217] width 378 height 388
click at [581, 287] on fieldset "Lord of the Flies 1 C * has a twentieth-century novel had more of an impact on …" at bounding box center [599, 217] width 378 height 388
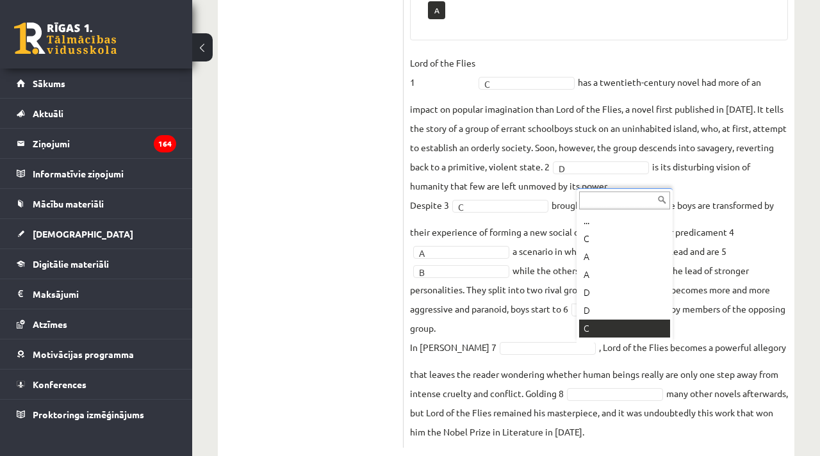
scroll to position [15, 0]
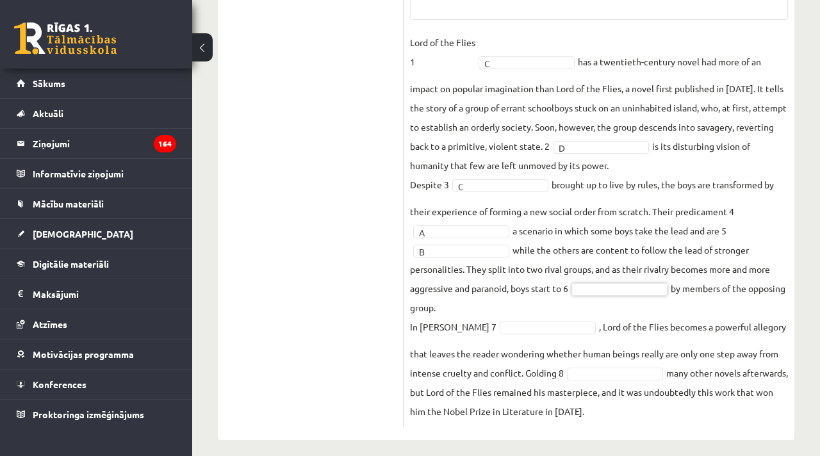
type input "*"
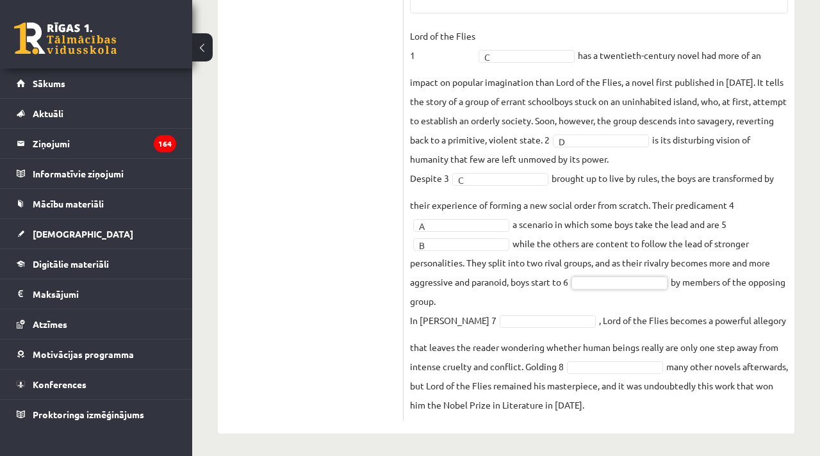
scroll to position [604, 0]
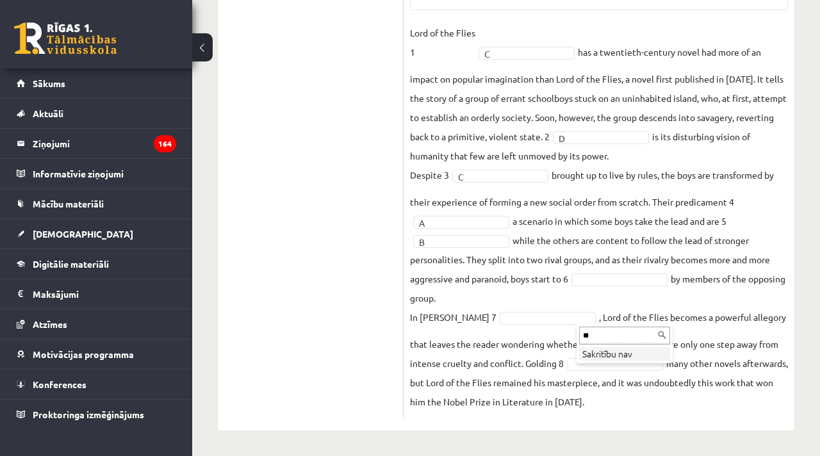
type input "*"
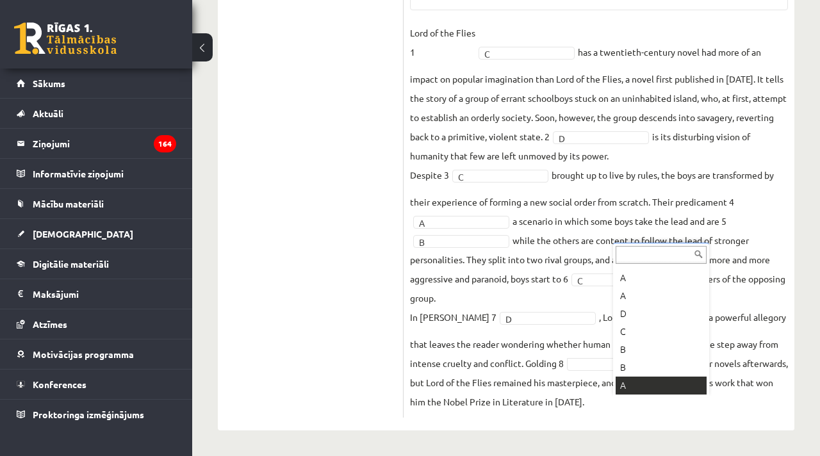
scroll to position [15, 0]
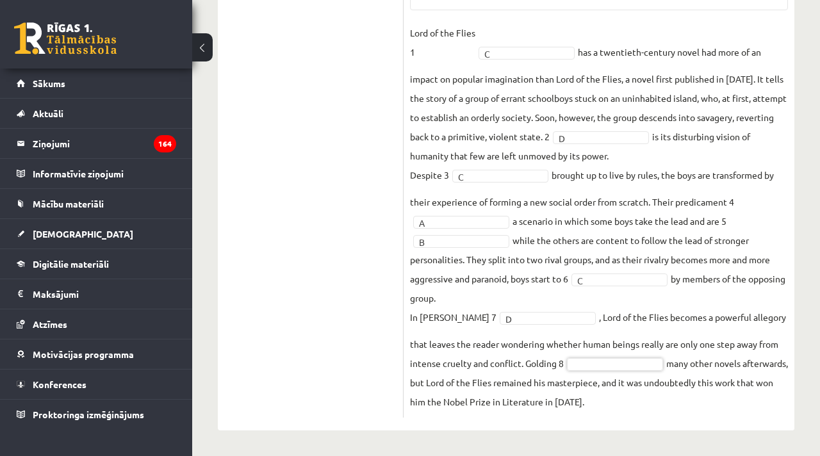
drag, startPoint x: 563, startPoint y: 386, endPoint x: 551, endPoint y: 374, distance: 17.2
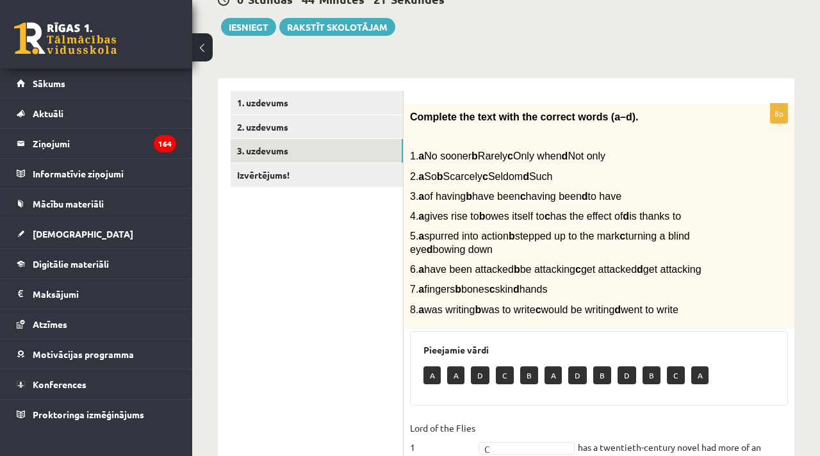
scroll to position [0, 0]
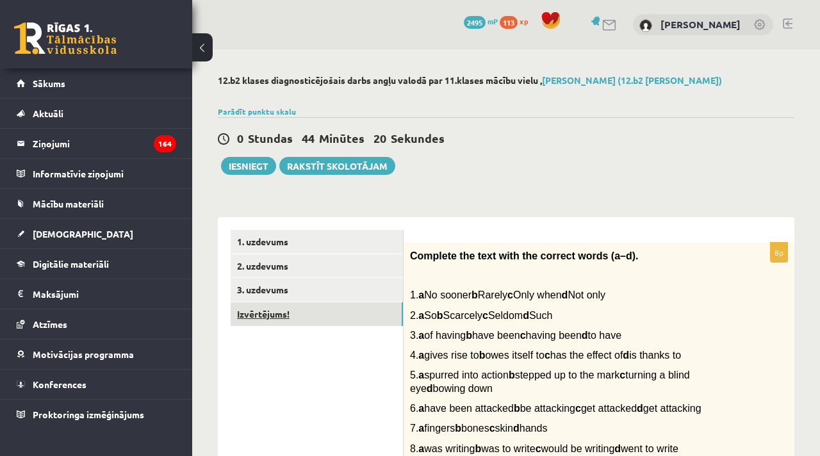
click at [258, 310] on link "Izvērtējums!" at bounding box center [317, 315] width 172 height 24
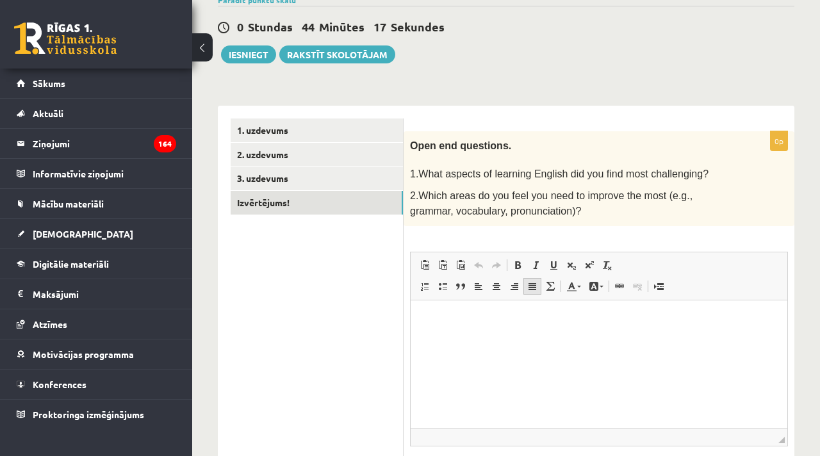
scroll to position [129, 0]
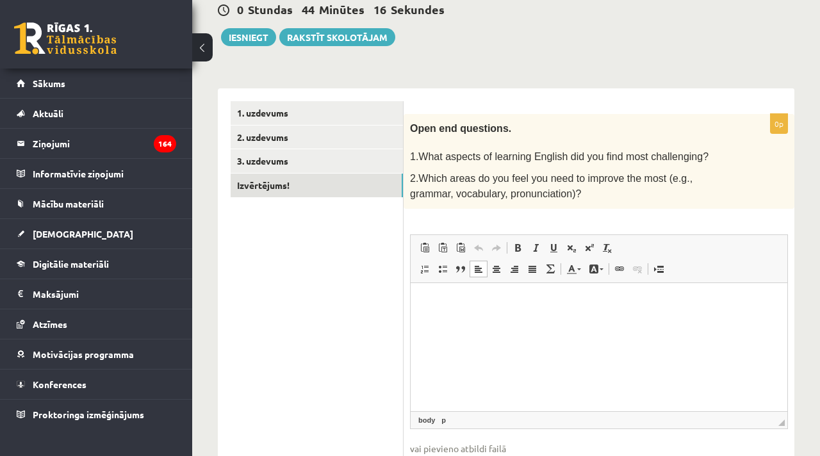
click at [470, 322] on html at bounding box center [599, 302] width 377 height 39
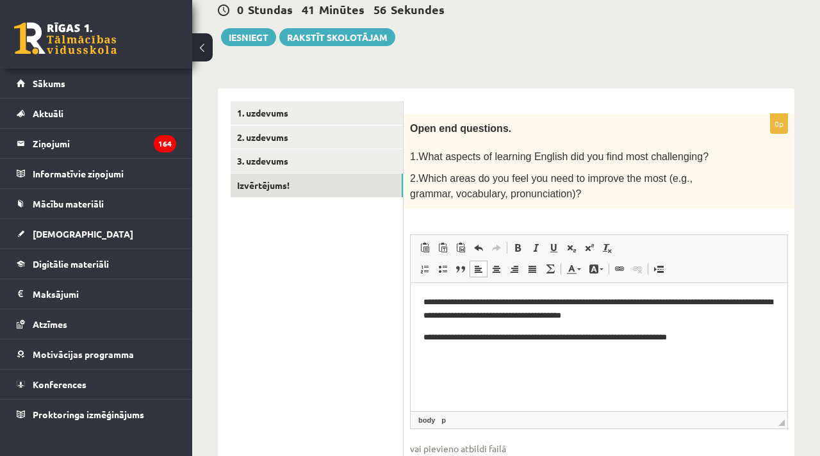
drag, startPoint x: 490, startPoint y: 340, endPoint x: 513, endPoint y: 337, distance: 22.6
click at [490, 340] on p "**********" at bounding box center [599, 337] width 351 height 13
click at [494, 336] on p "**********" at bounding box center [599, 337] width 351 height 13
click at [760, 334] on p "**********" at bounding box center [599, 337] width 351 height 13
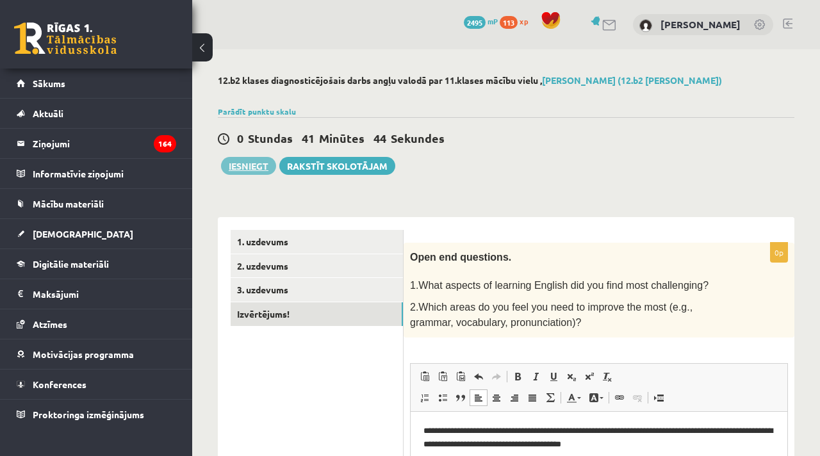
click at [240, 162] on button "Iesniegt" at bounding box center [248, 166] width 55 height 18
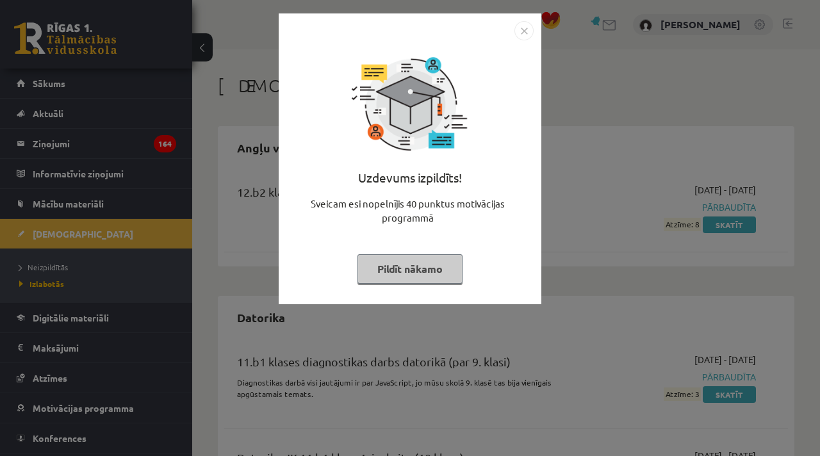
click at [435, 266] on button "Pildīt nākamo" at bounding box center [410, 268] width 105 height 29
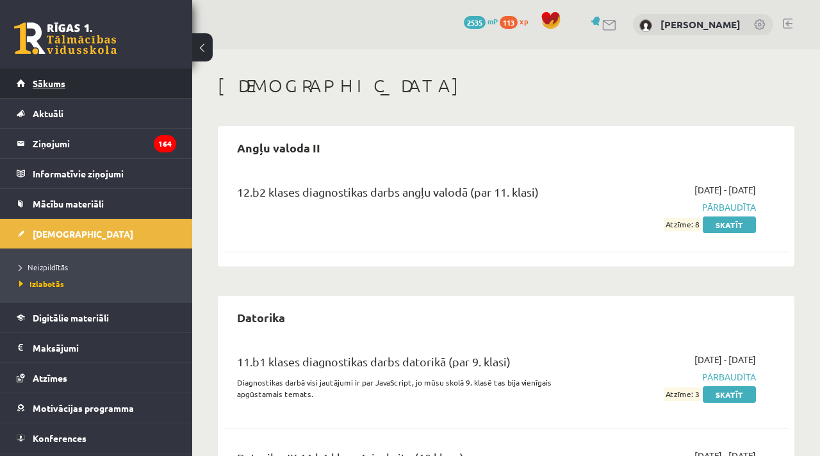
click at [48, 87] on span "Sākums" at bounding box center [49, 84] width 33 height 12
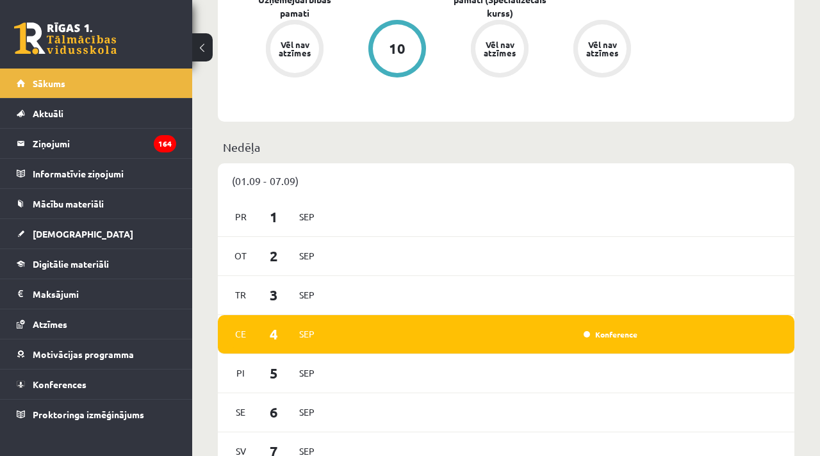
scroll to position [576, 0]
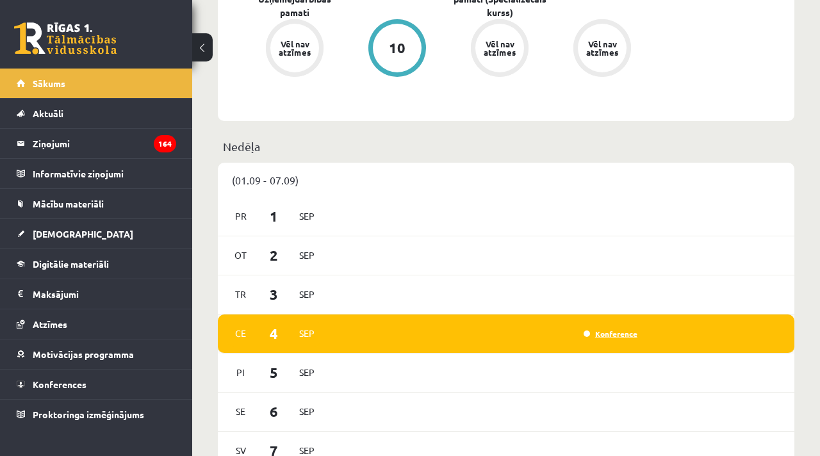
click at [603, 329] on link "Konference" at bounding box center [611, 334] width 54 height 10
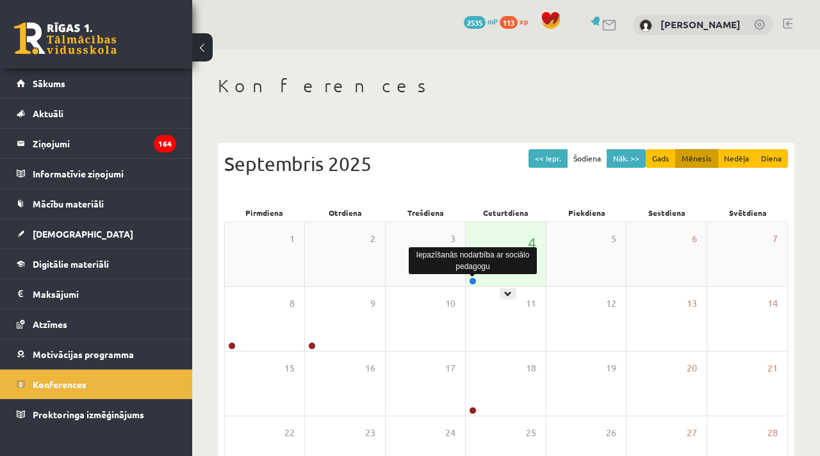
click at [471, 280] on link at bounding box center [473, 282] width 8 height 8
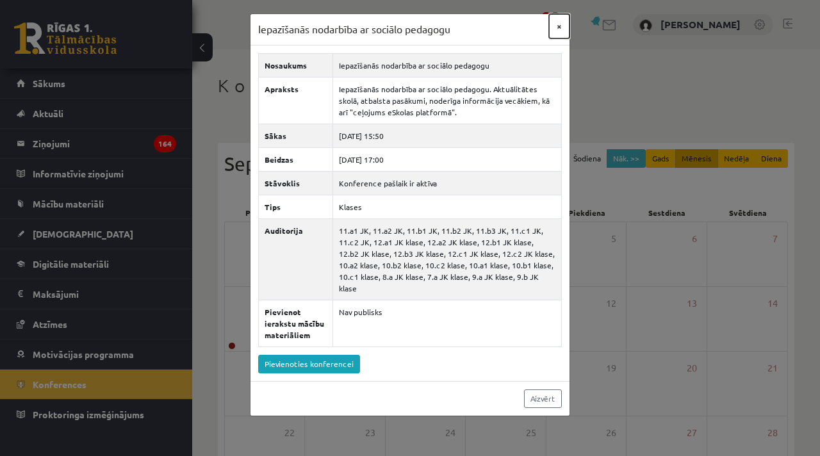
click at [558, 28] on button "×" at bounding box center [559, 26] width 21 height 24
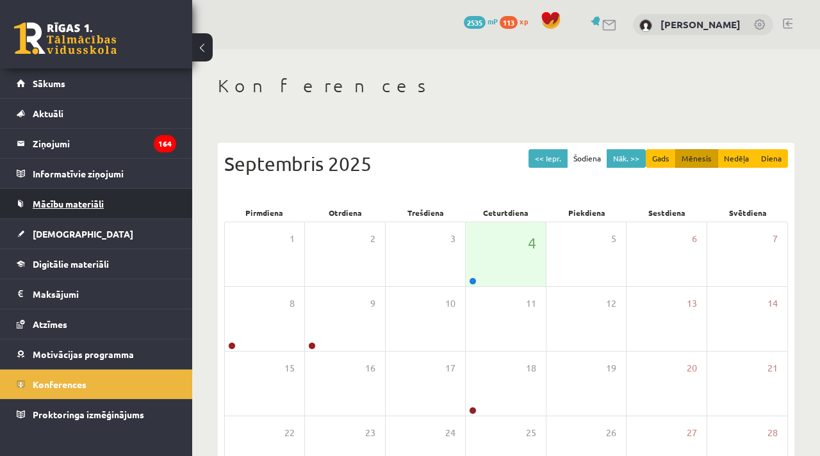
click at [62, 197] on link "Mācību materiāli" at bounding box center [97, 203] width 160 height 29
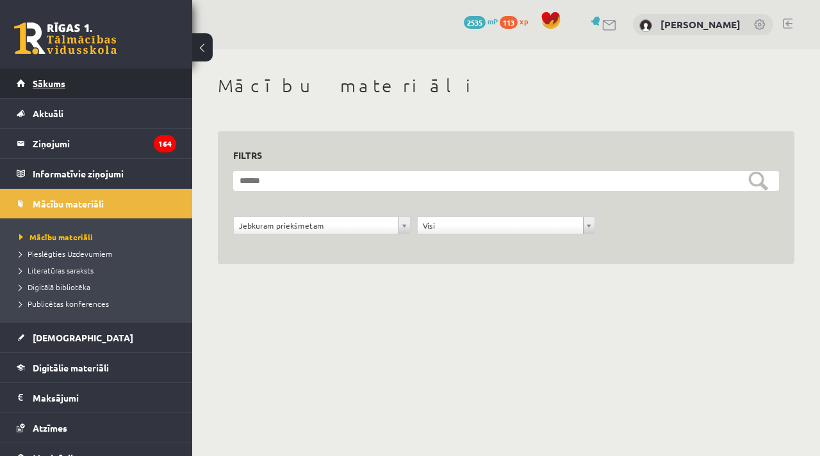
click at [53, 94] on link "Sākums" at bounding box center [97, 83] width 160 height 29
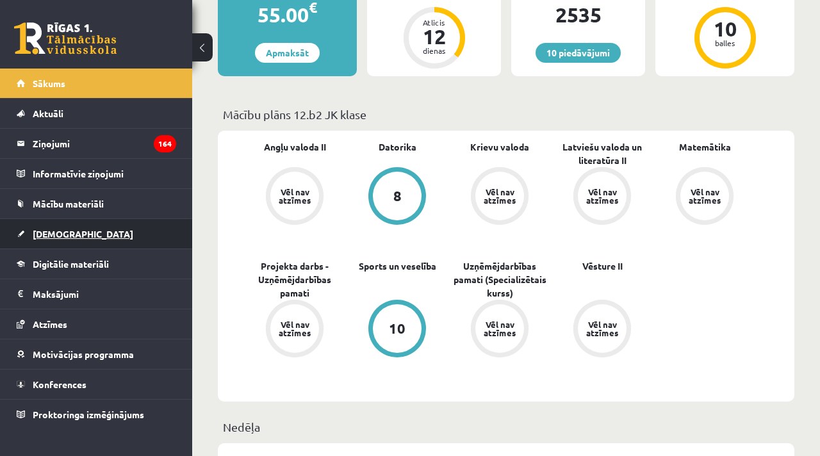
scroll to position [304, 0]
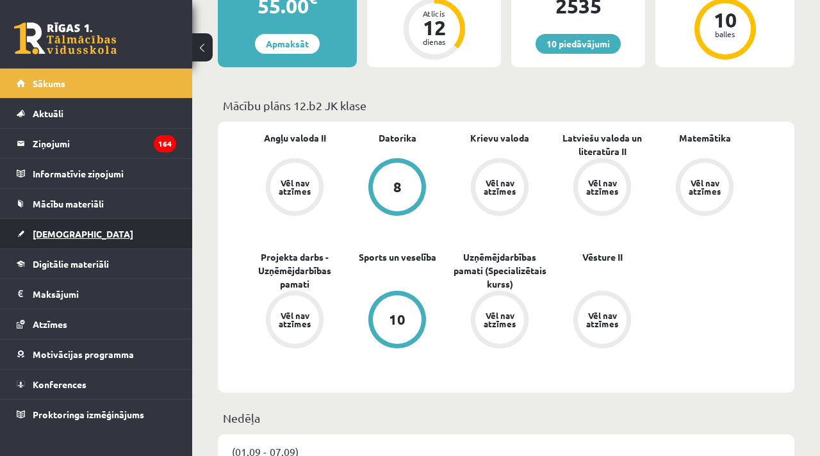
click at [58, 229] on span "[DEMOGRAPHIC_DATA]" at bounding box center [83, 234] width 101 height 12
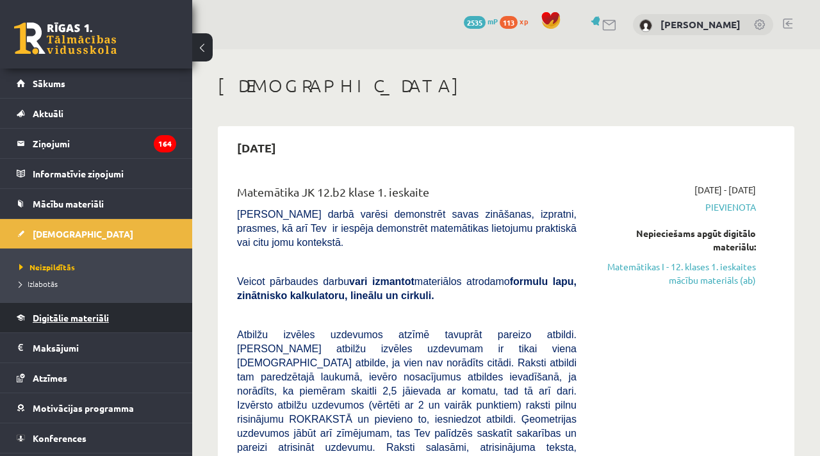
click at [88, 312] on link "Digitālie materiāli" at bounding box center [97, 317] width 160 height 29
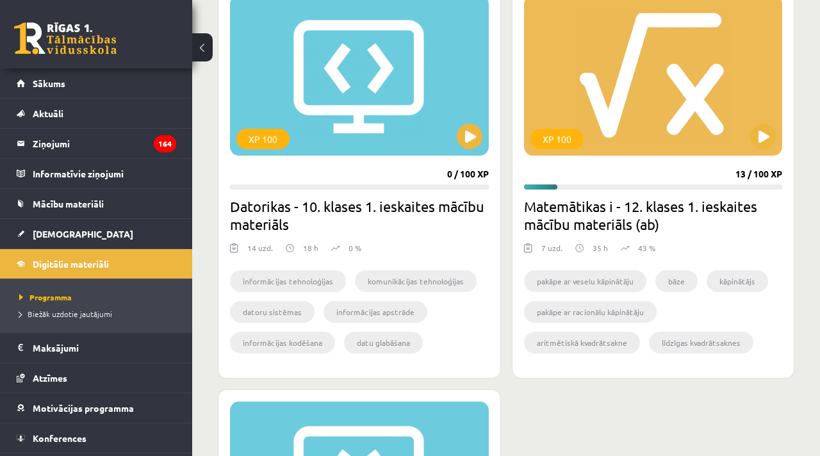
scroll to position [1517, 0]
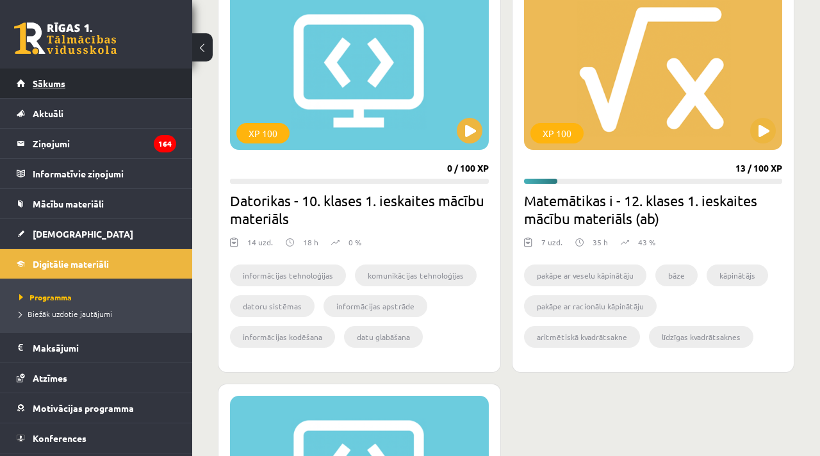
click at [47, 79] on span "Sākums" at bounding box center [49, 84] width 33 height 12
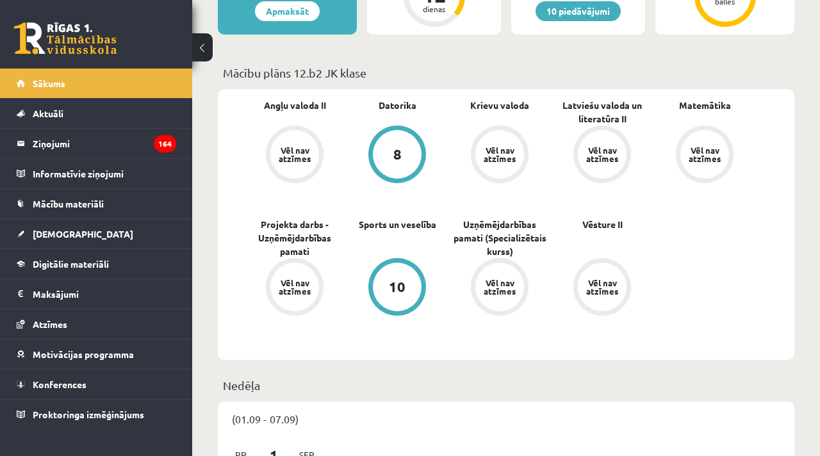
scroll to position [323, 0]
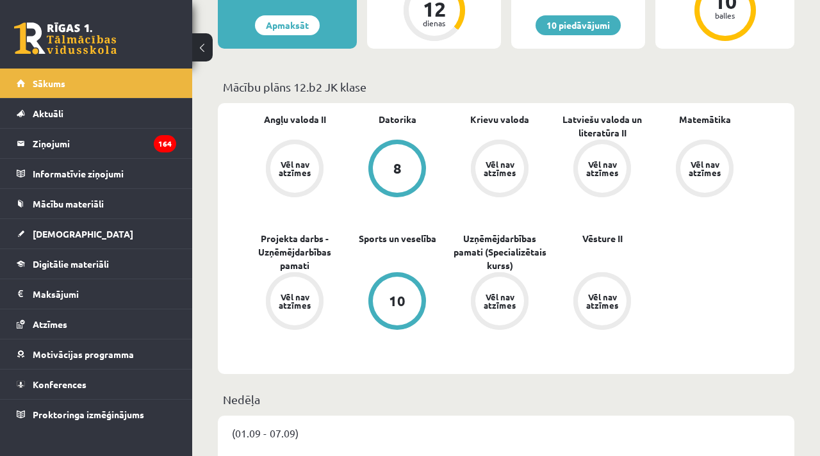
click at [397, 162] on div "8" at bounding box center [398, 169] width 8 height 14
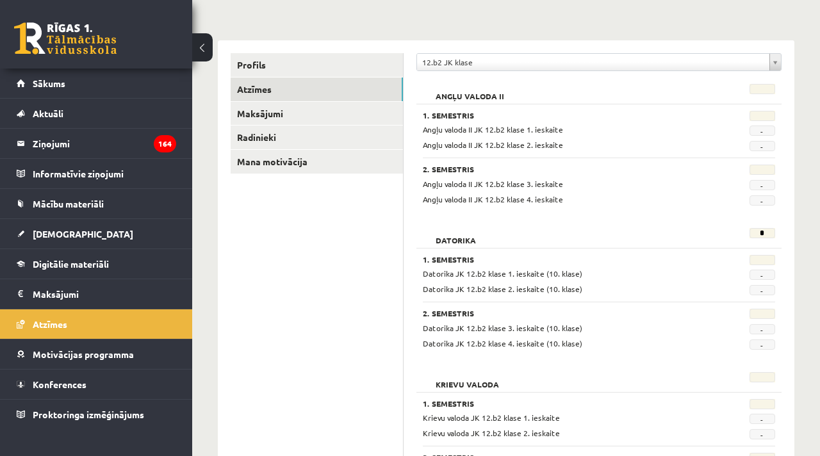
scroll to position [126, 0]
click at [763, 278] on span "-" at bounding box center [763, 276] width 26 height 10
drag, startPoint x: 761, startPoint y: 277, endPoint x: 523, endPoint y: 288, distance: 238.0
click at [523, 288] on div "Datorika JK 12.b2 klase 1. ieskaite (10. klase) - Datorika JK 12.b2 klase 2. ie…" at bounding box center [599, 283] width 353 height 28
click at [607, 290] on div "Datorika JK 12.b2 klase 2. ieskaite (10. klase)" at bounding box center [568, 291] width 310 height 12
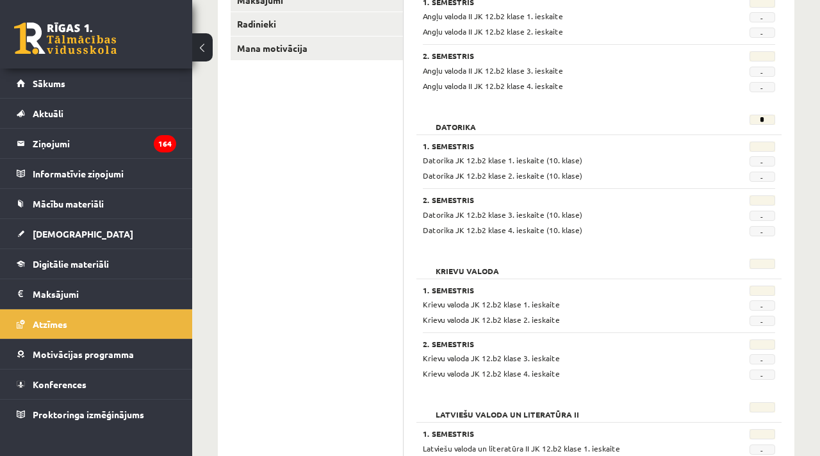
scroll to position [247, 0]
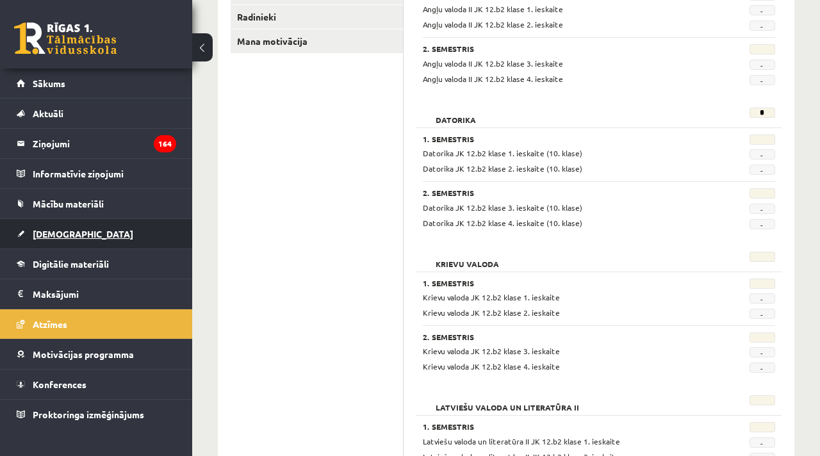
click at [54, 233] on span "[DEMOGRAPHIC_DATA]" at bounding box center [83, 234] width 101 height 12
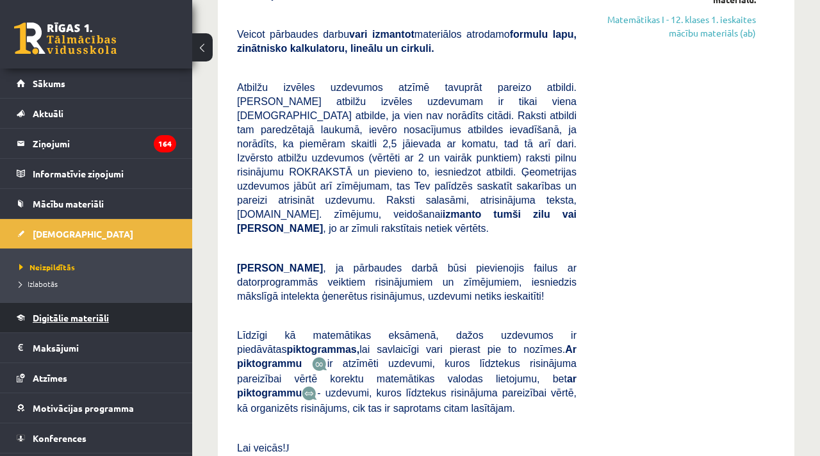
click at [72, 317] on span "Digitālie materiāli" at bounding box center [71, 318] width 76 height 12
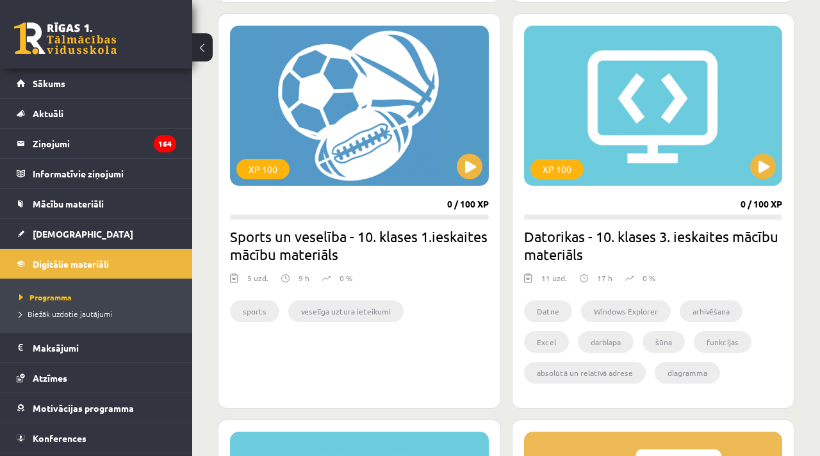
scroll to position [1077, 0]
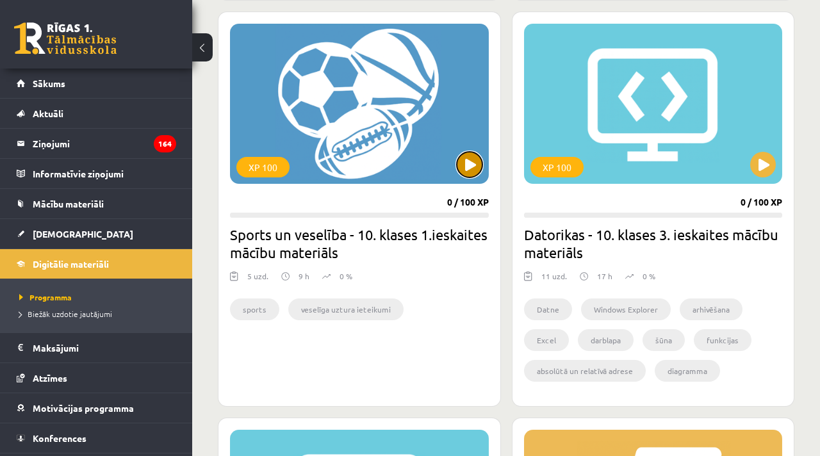
click at [463, 172] on button at bounding box center [470, 165] width 26 height 26
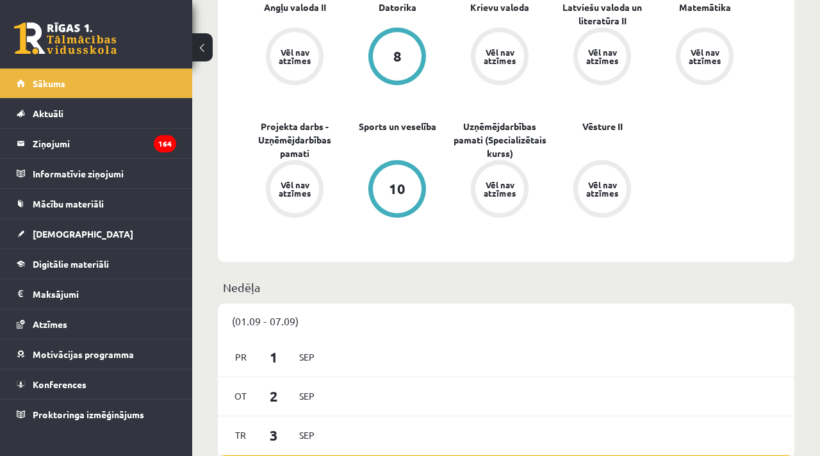
scroll to position [394, 0]
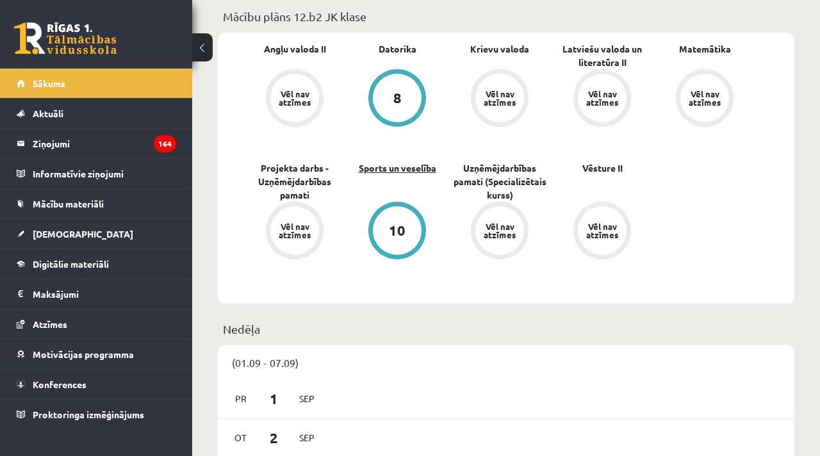
click at [417, 162] on link "Sports un veselība" at bounding box center [398, 168] width 78 height 13
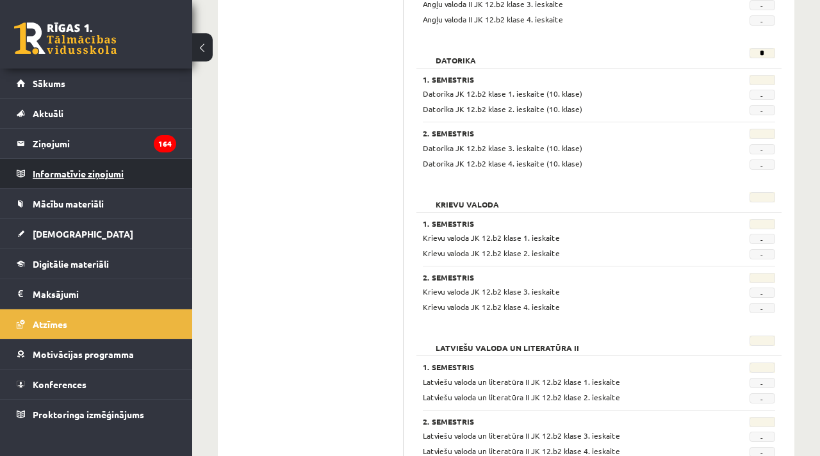
scroll to position [310, 0]
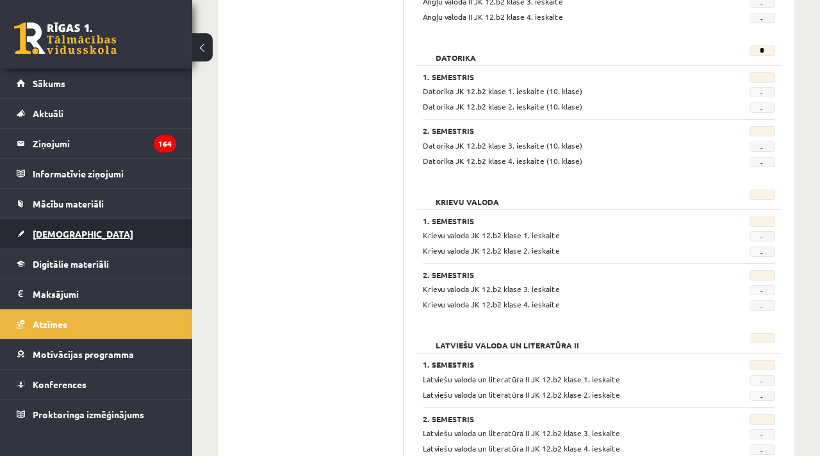
click at [44, 235] on span "[DEMOGRAPHIC_DATA]" at bounding box center [83, 234] width 101 height 12
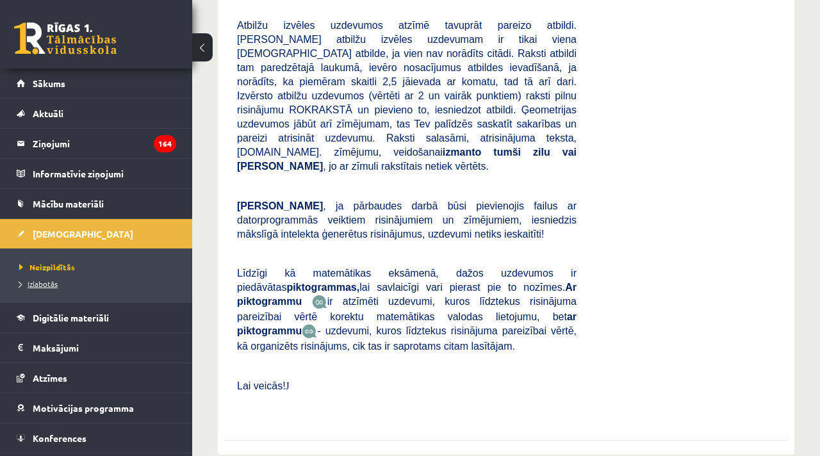
click at [41, 283] on span "Izlabotās" at bounding box center [38, 284] width 38 height 10
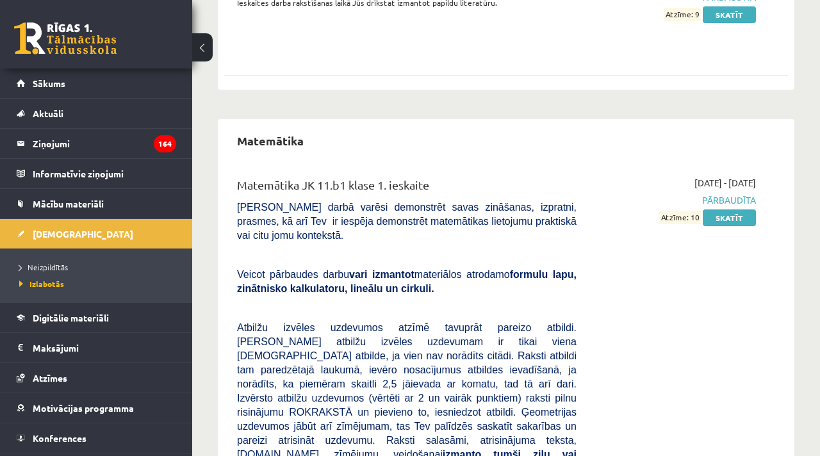
scroll to position [2480, 0]
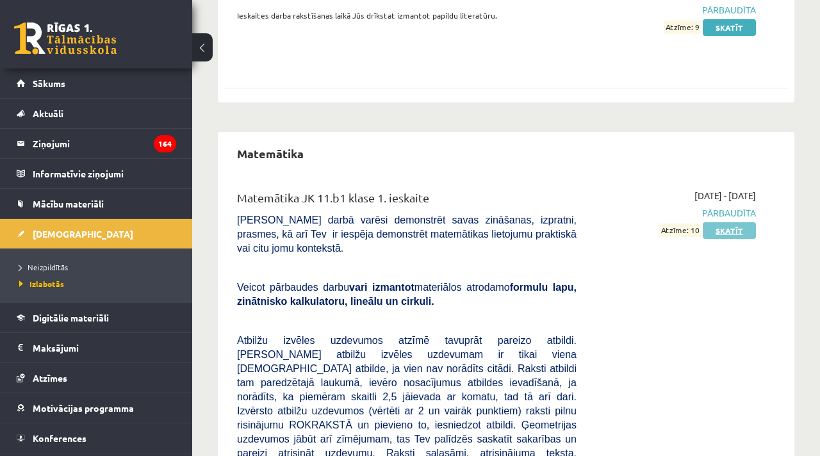
click at [727, 222] on link "Skatīt" at bounding box center [729, 230] width 53 height 17
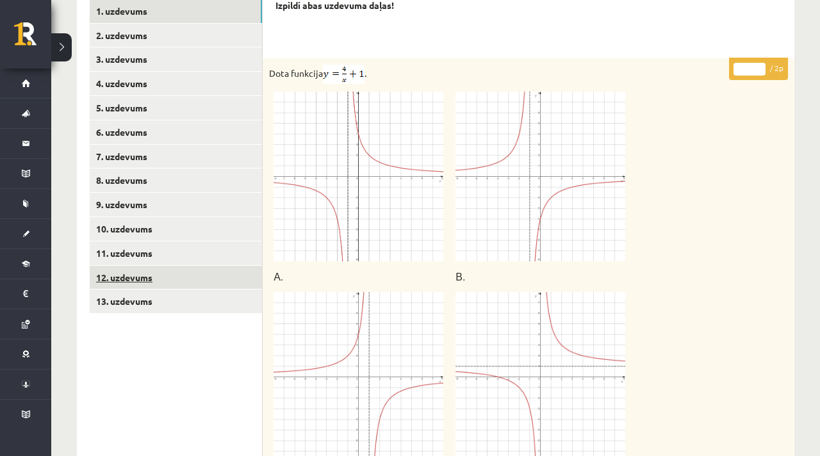
scroll to position [558, 0]
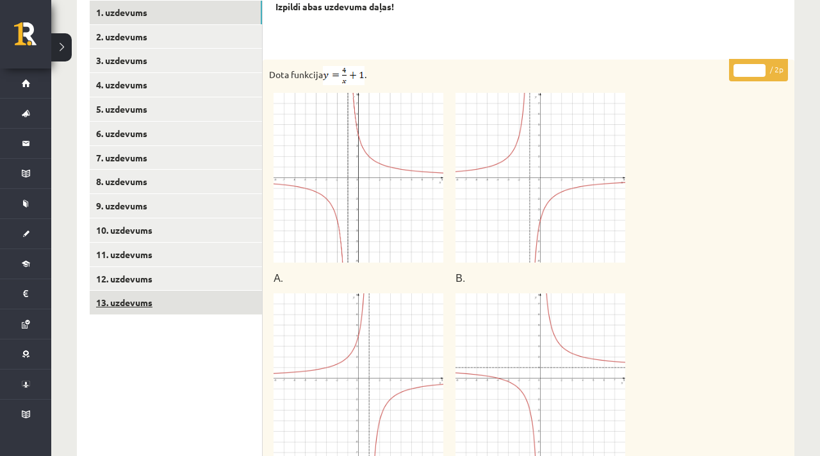
click at [151, 296] on link "13. uzdevums" at bounding box center [176, 303] width 172 height 24
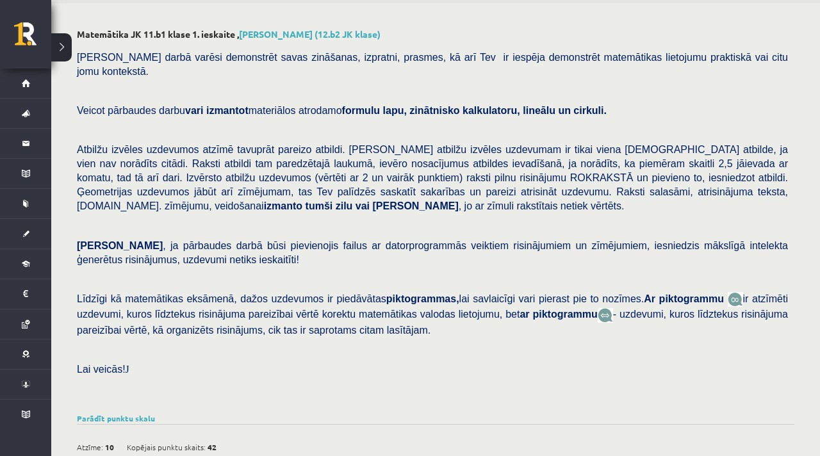
scroll to position [0, 0]
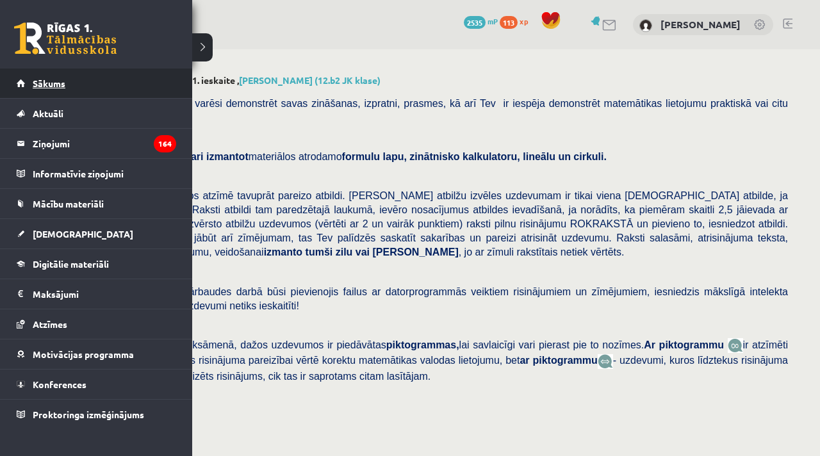
click at [47, 81] on span "Sākums" at bounding box center [49, 84] width 33 height 12
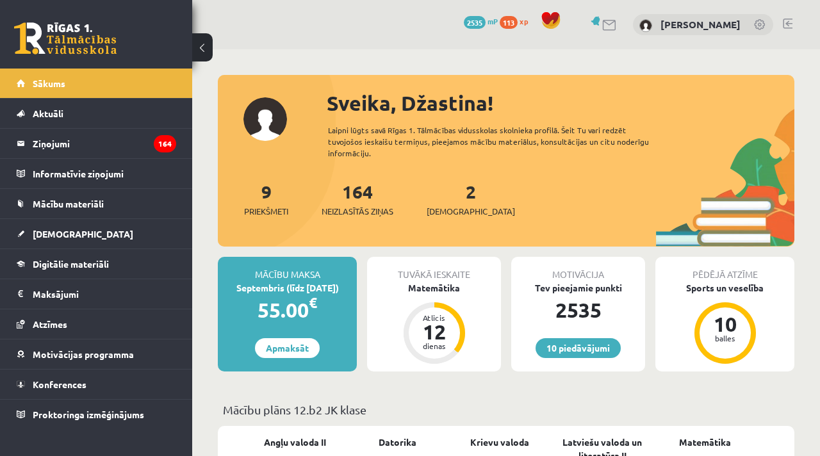
click at [500, 23] on span "113" at bounding box center [509, 22] width 18 height 13
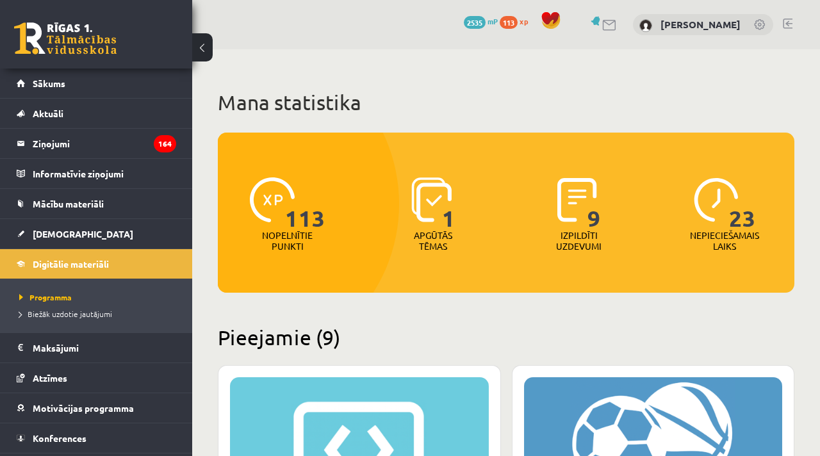
click at [464, 24] on link "2535 mP" at bounding box center [481, 21] width 34 height 10
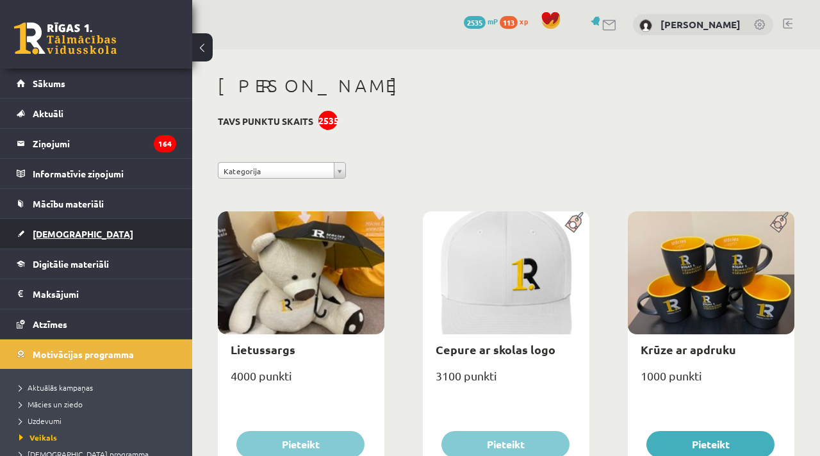
click at [55, 234] on span "[DEMOGRAPHIC_DATA]" at bounding box center [83, 234] width 101 height 12
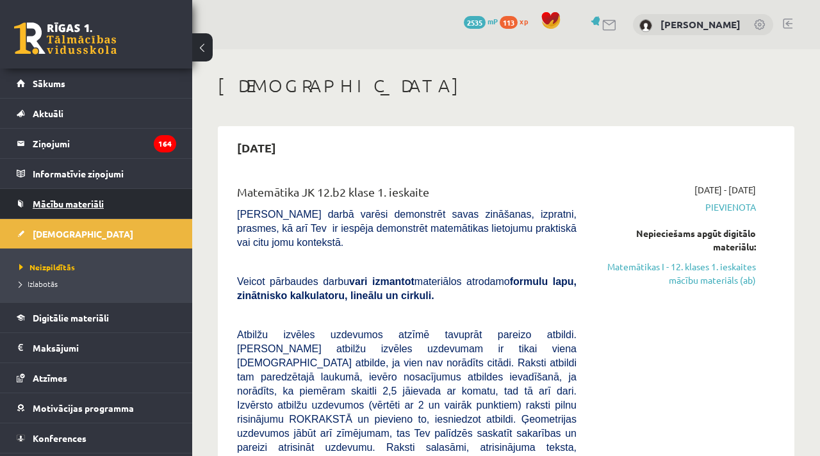
click at [56, 208] on span "Mācību materiāli" at bounding box center [68, 204] width 71 height 12
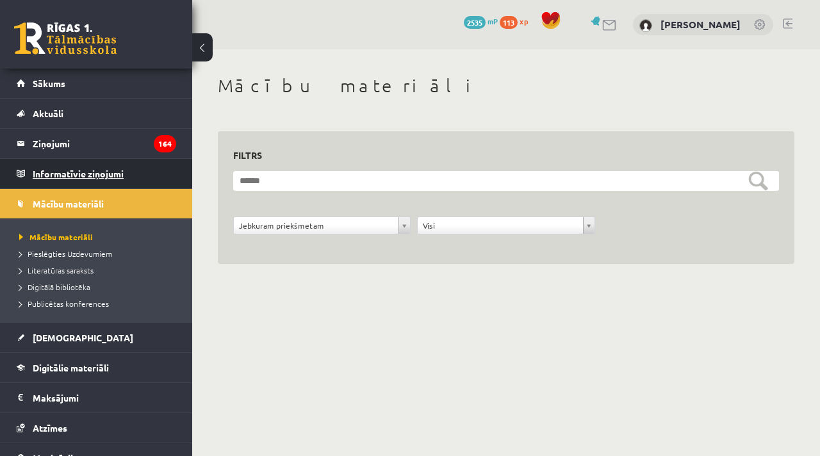
click at [62, 171] on legend "Informatīvie ziņojumi 0" at bounding box center [105, 173] width 144 height 29
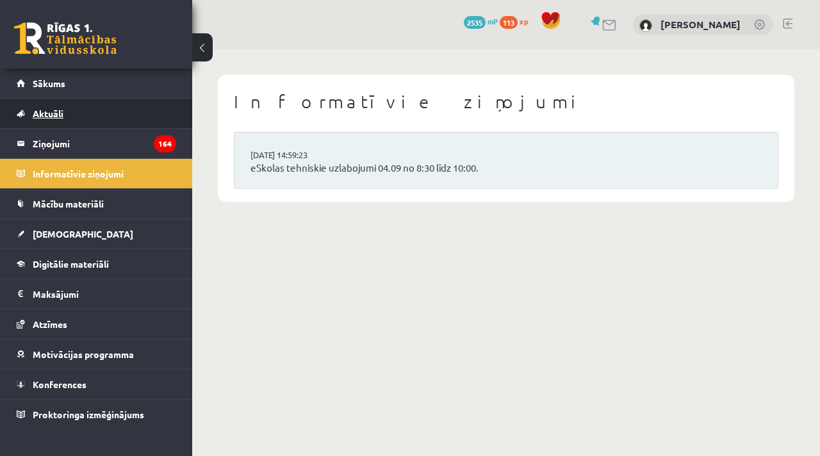
click at [52, 115] on span "Aktuāli" at bounding box center [48, 114] width 31 height 12
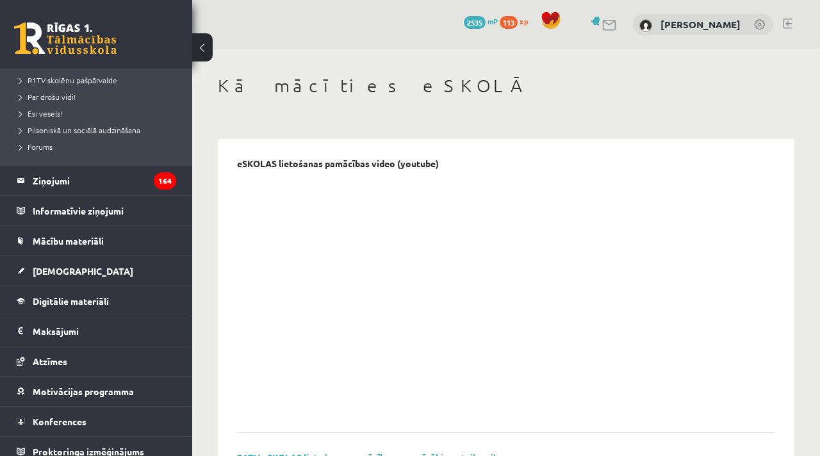
scroll to position [260, 0]
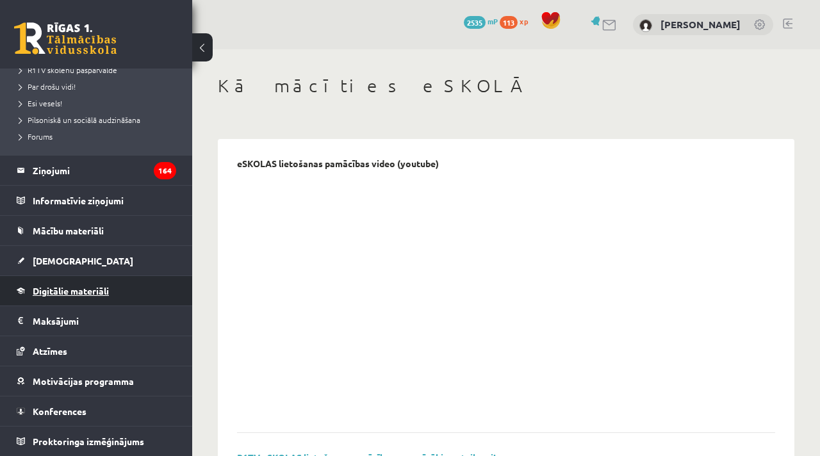
click at [60, 292] on span "Digitālie materiāli" at bounding box center [71, 291] width 76 height 12
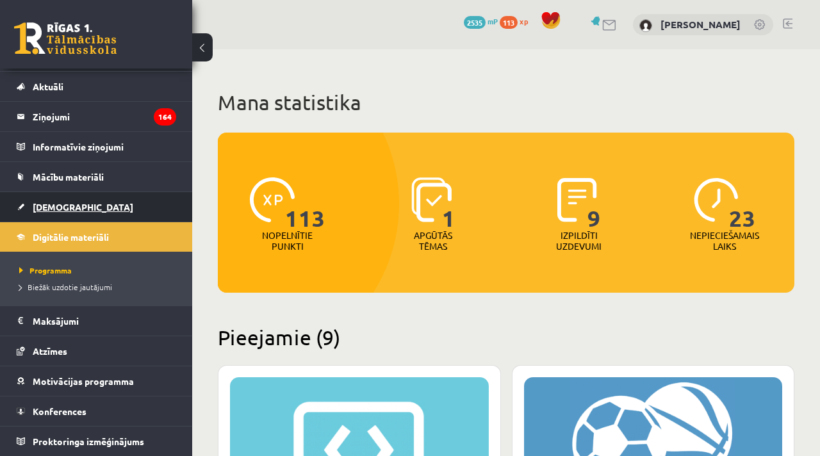
click at [54, 206] on span "[DEMOGRAPHIC_DATA]" at bounding box center [83, 207] width 101 height 12
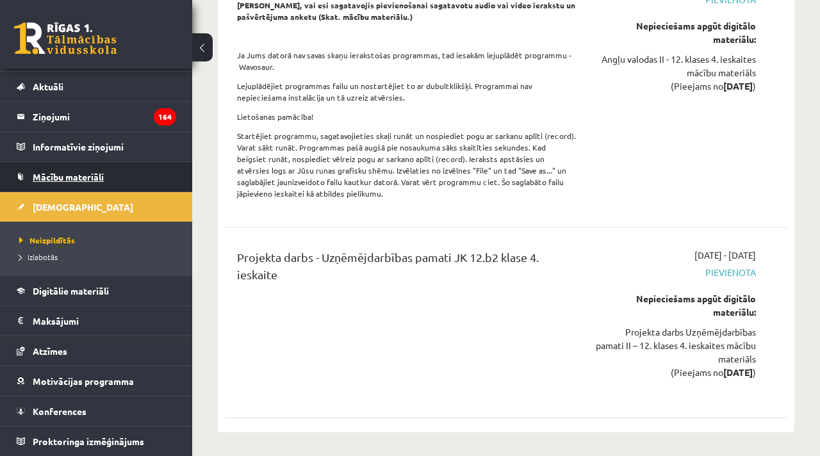
scroll to position [6172, 0]
click at [53, 175] on span "Mācību materiāli" at bounding box center [68, 177] width 71 height 12
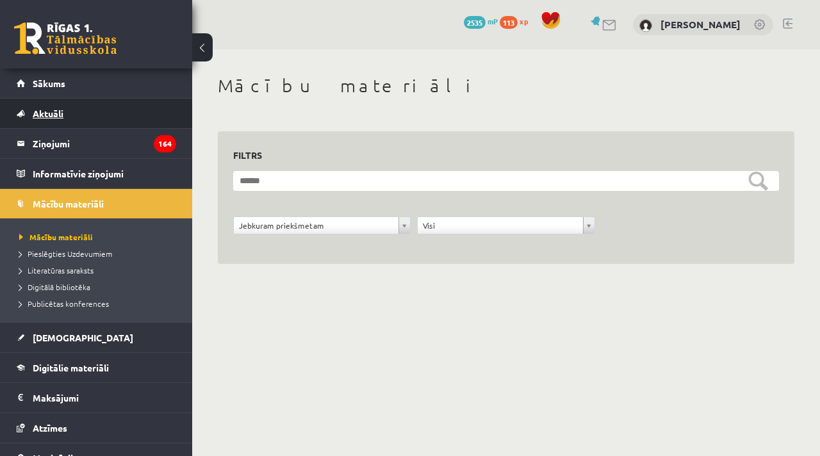
click at [50, 113] on span "Aktuāli" at bounding box center [48, 114] width 31 height 12
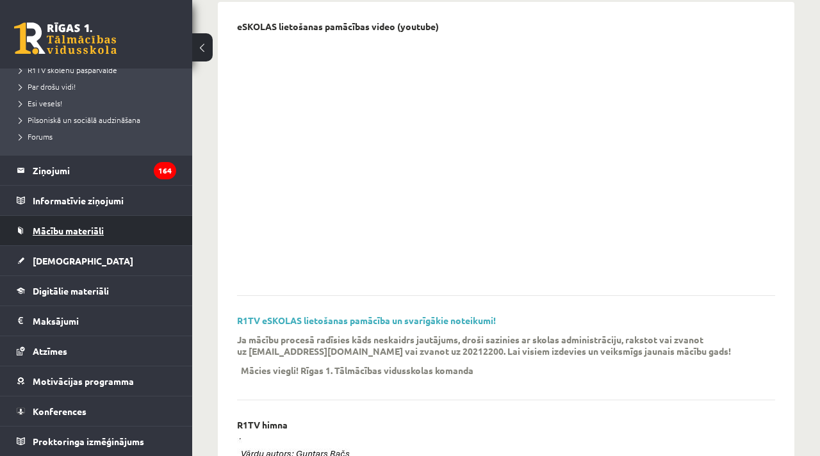
scroll to position [139, 0]
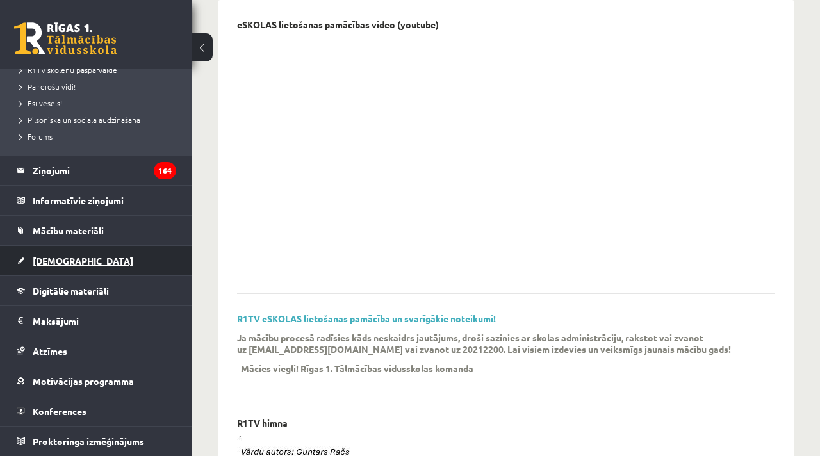
click at [51, 256] on span "[DEMOGRAPHIC_DATA]" at bounding box center [83, 261] width 101 height 12
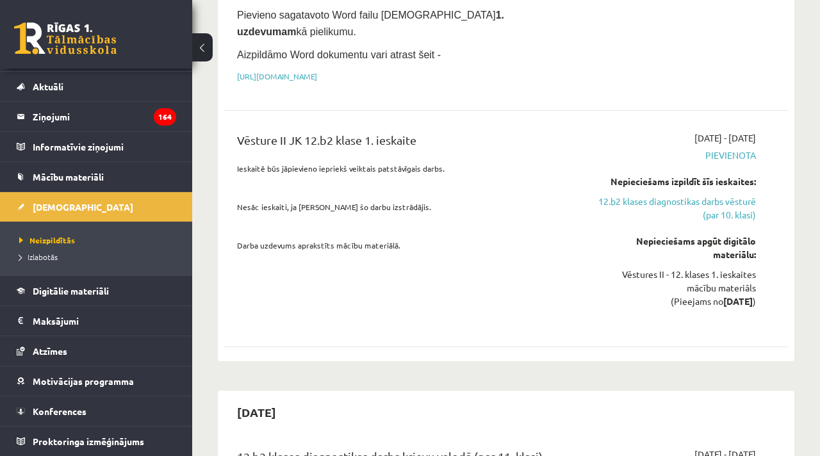
scroll to position [1045, 0]
